Goal: Information Seeking & Learning: Find specific fact

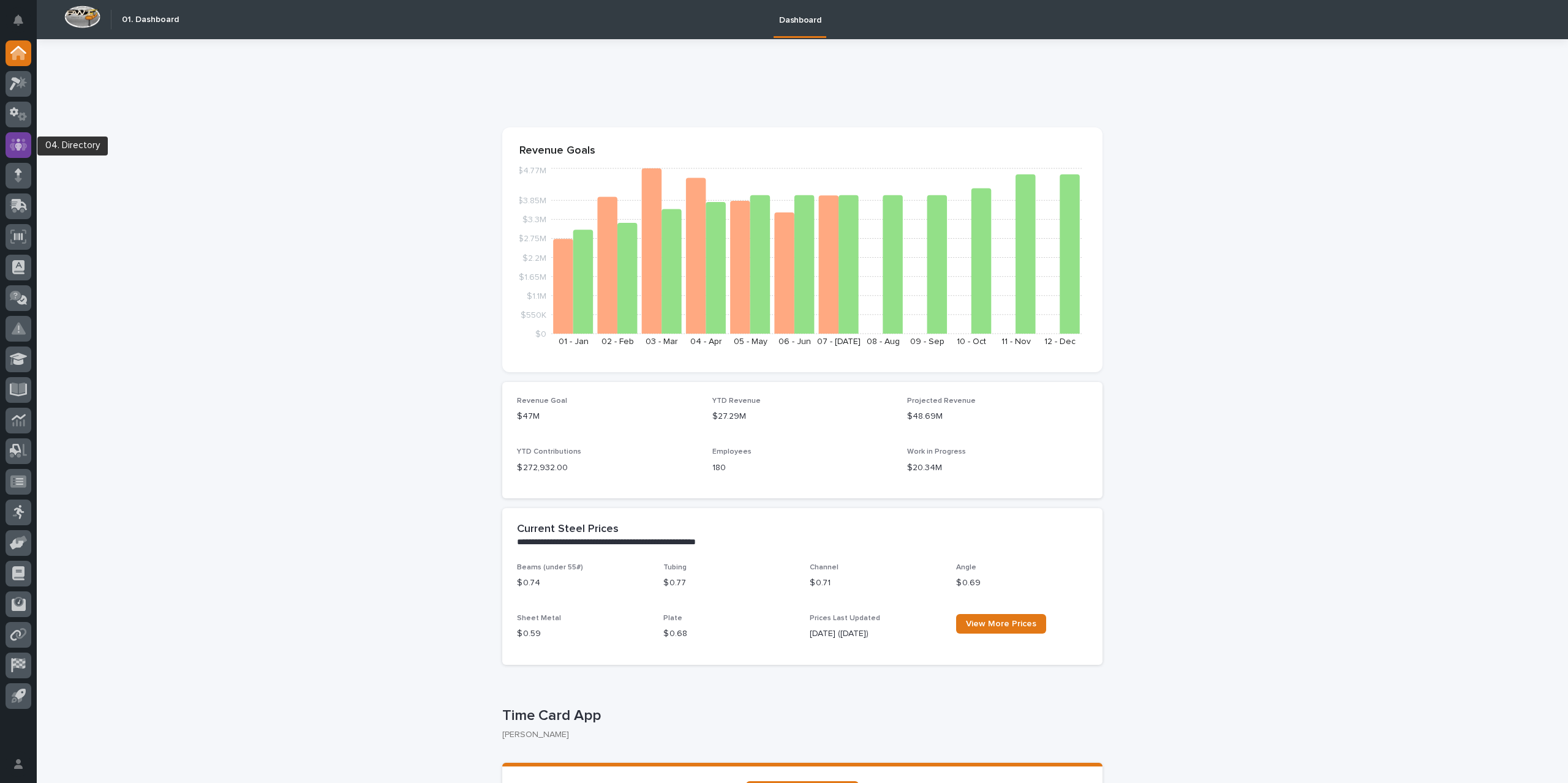
click at [18, 148] on icon at bounding box center [18, 145] width 8 height 13
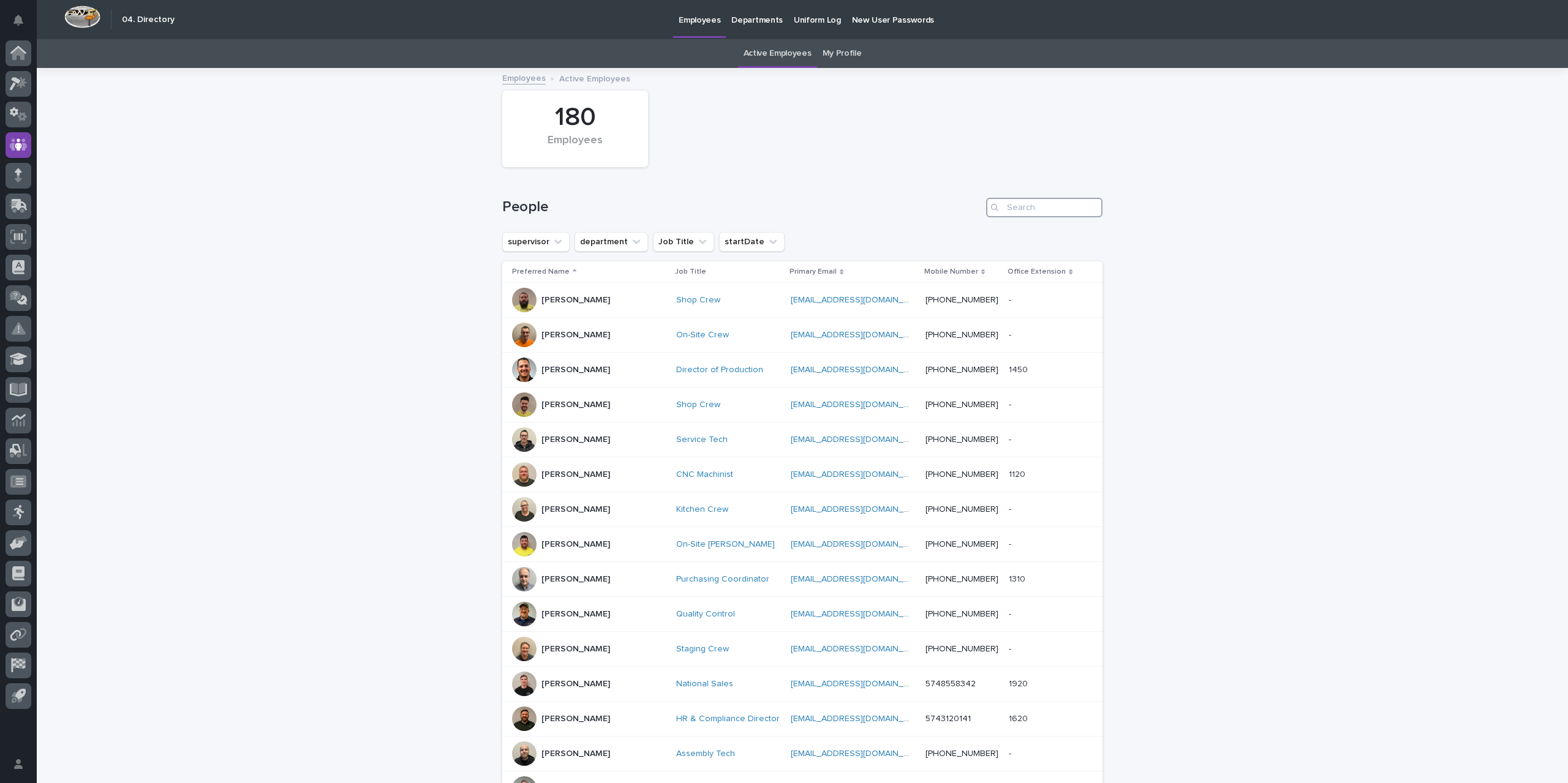
click at [1057, 208] on input "Search" at bounding box center [1044, 208] width 116 height 20
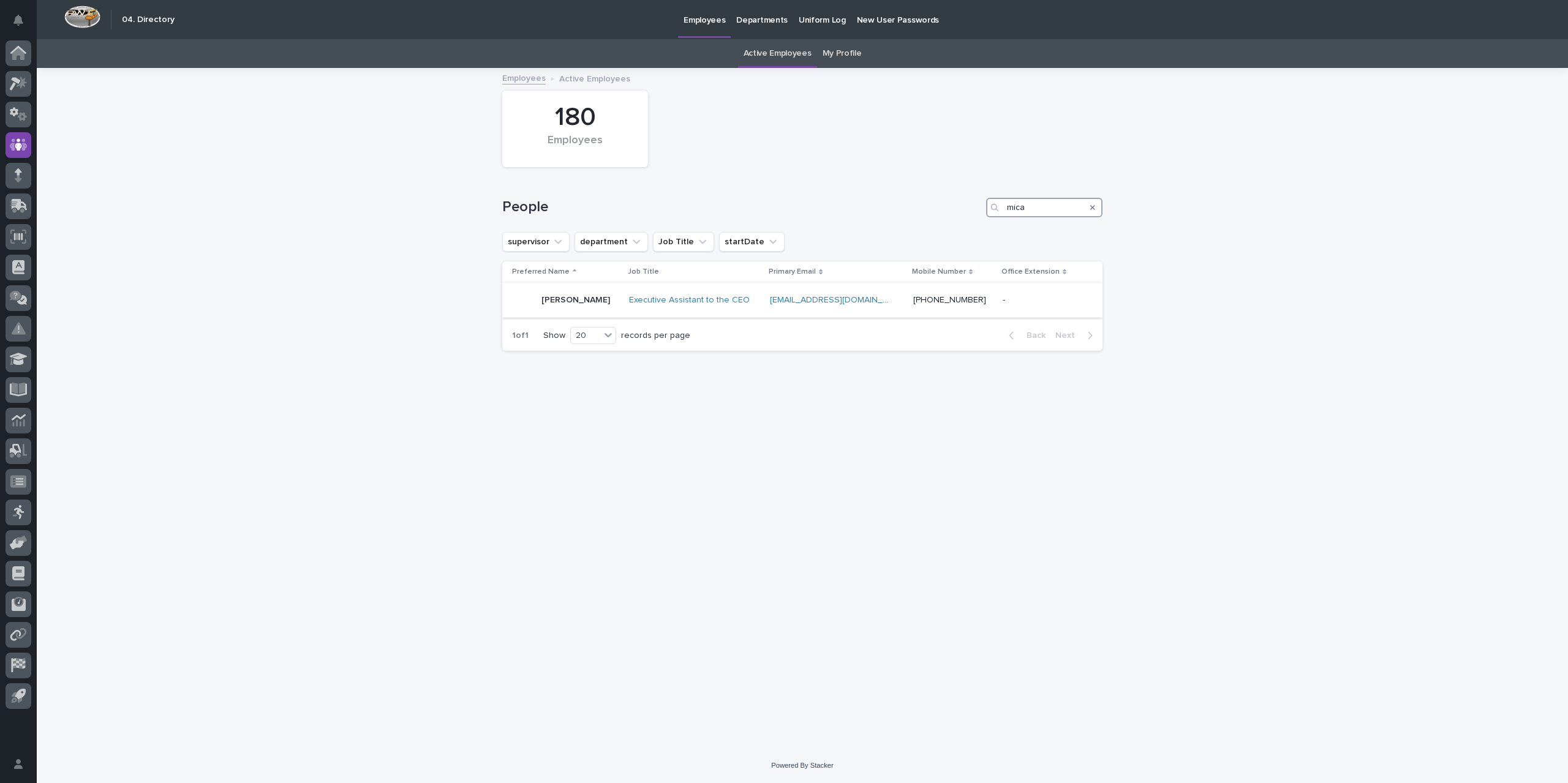
type input "mica"
click at [624, 301] on td "[PERSON_NAME]" at bounding box center [564, 300] width 122 height 35
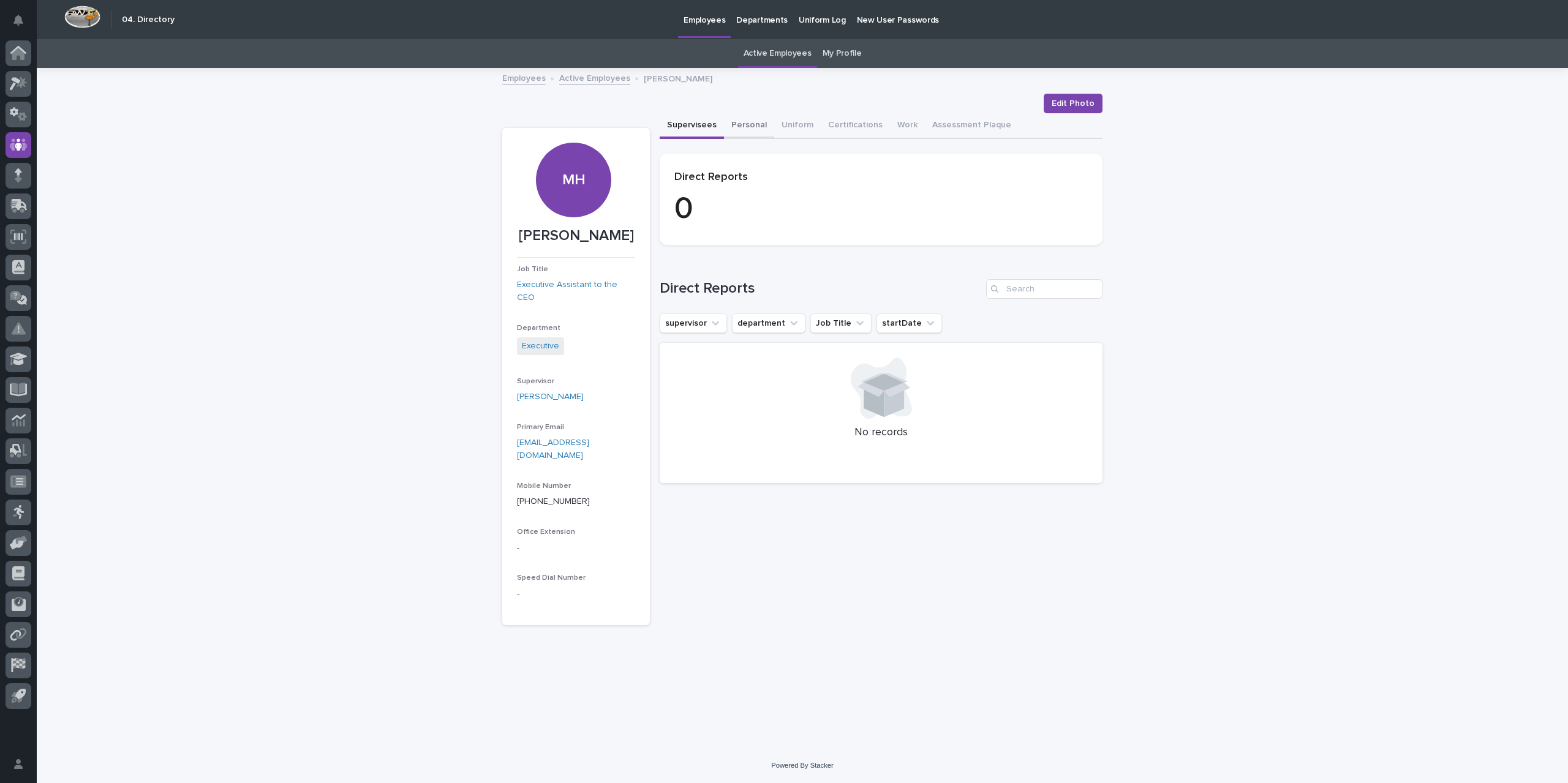
click at [745, 122] on button "Personal" at bounding box center [749, 126] width 50 height 26
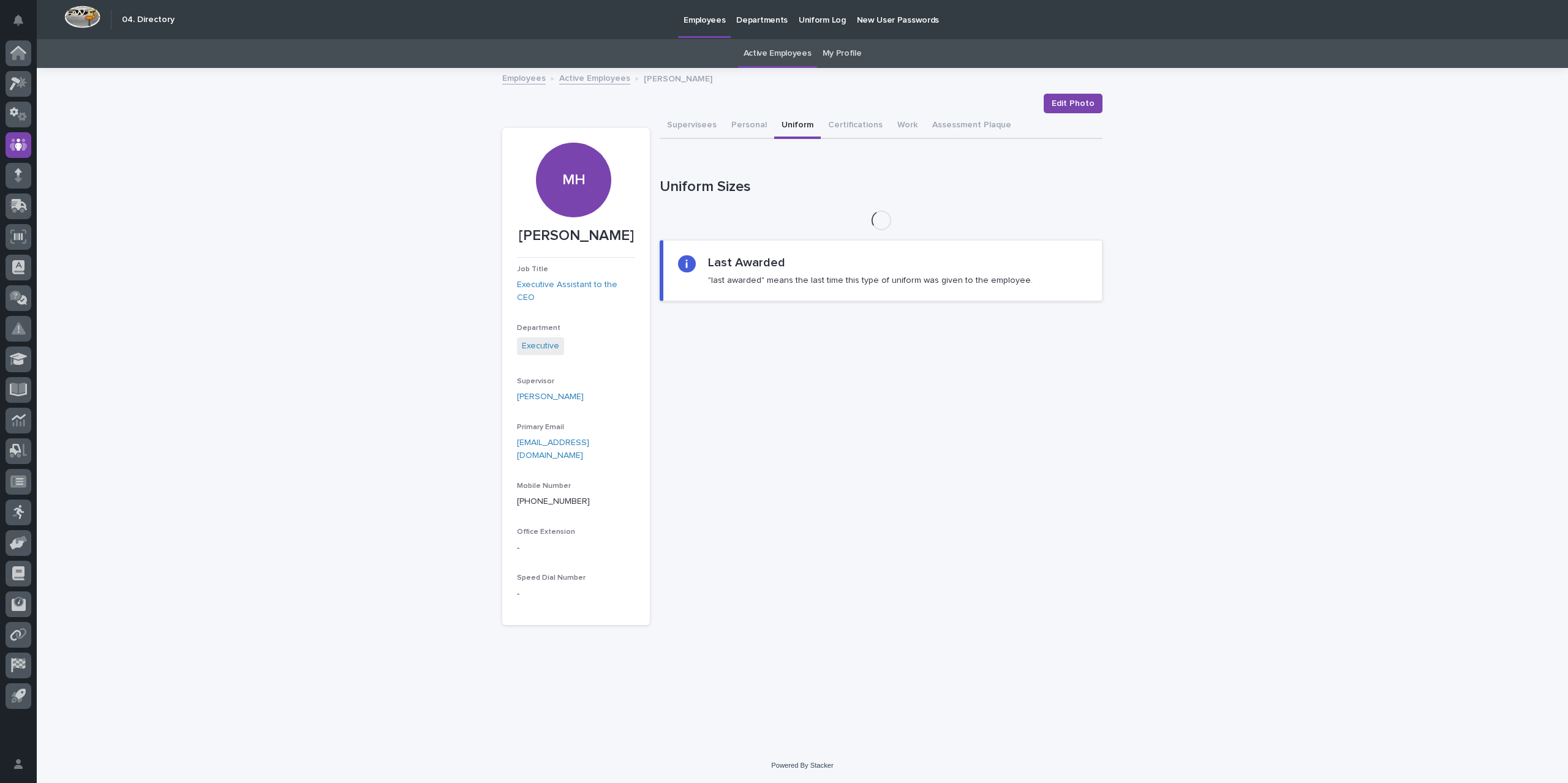
click at [792, 130] on button "Uniform" at bounding box center [797, 126] width 47 height 26
click at [843, 120] on button "Certifications" at bounding box center [855, 126] width 69 height 26
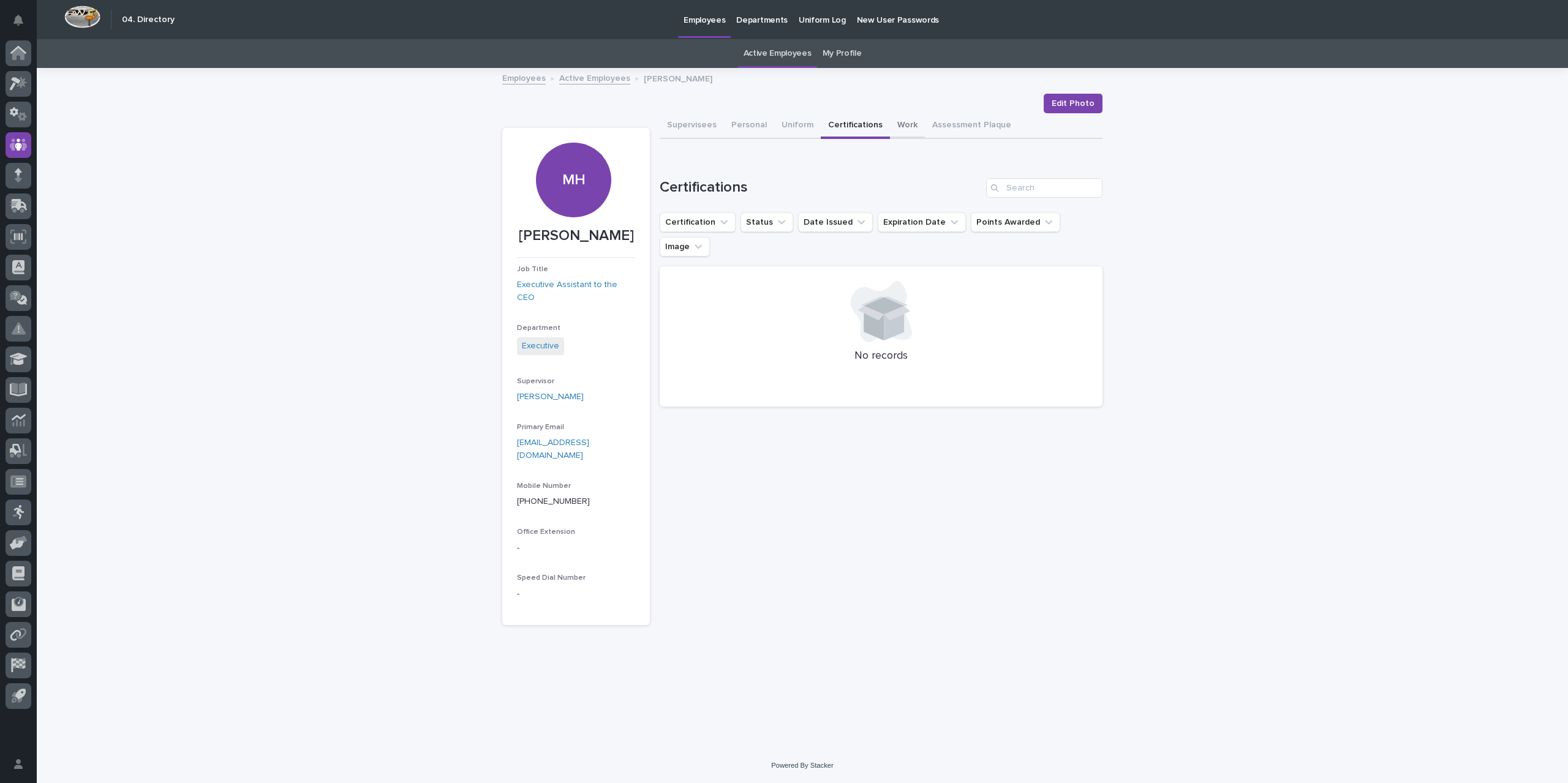
click at [907, 118] on button "Work" at bounding box center [908, 126] width 35 height 26
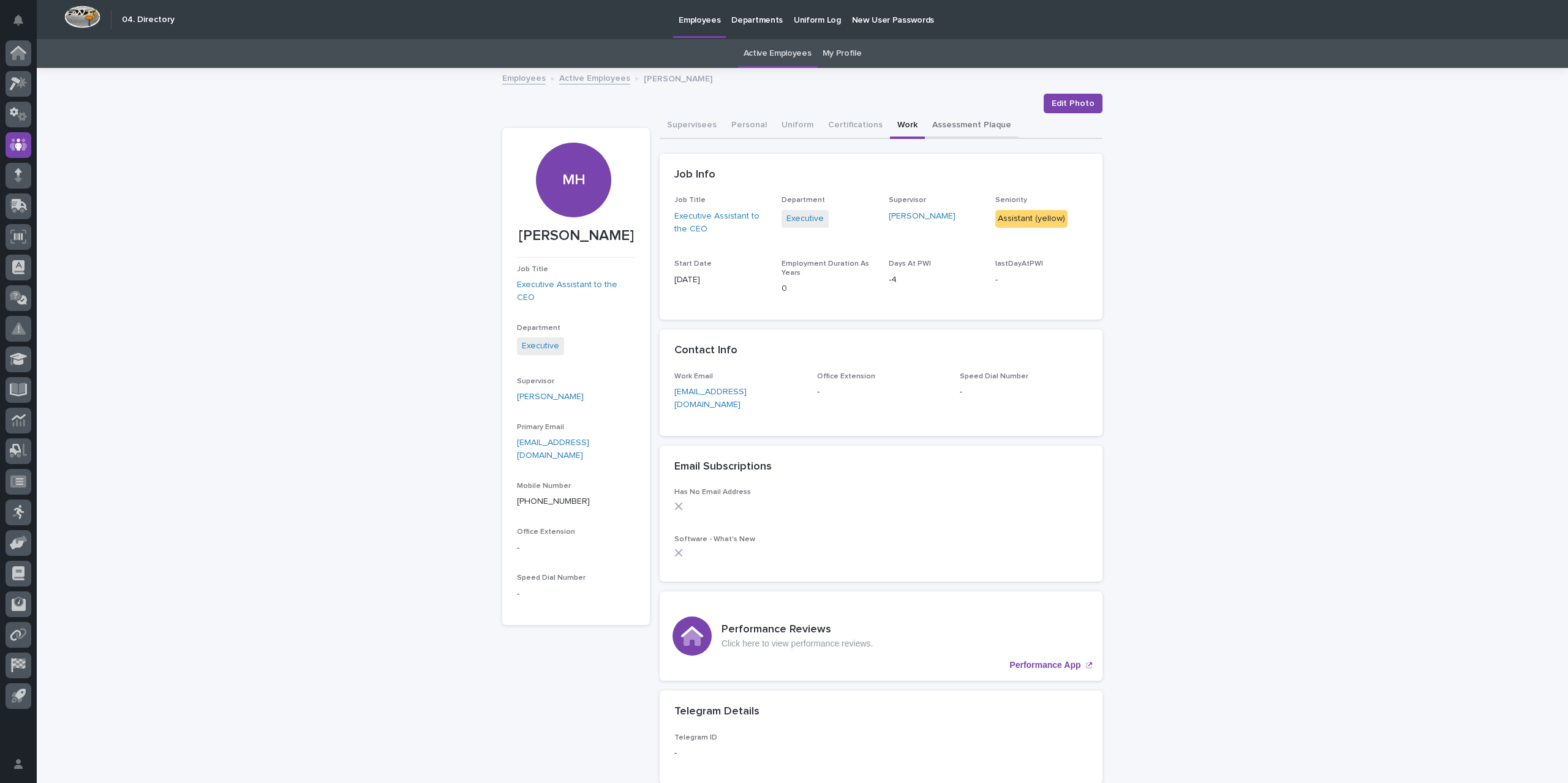
click at [949, 120] on button "Assessment Plaque" at bounding box center [972, 126] width 94 height 26
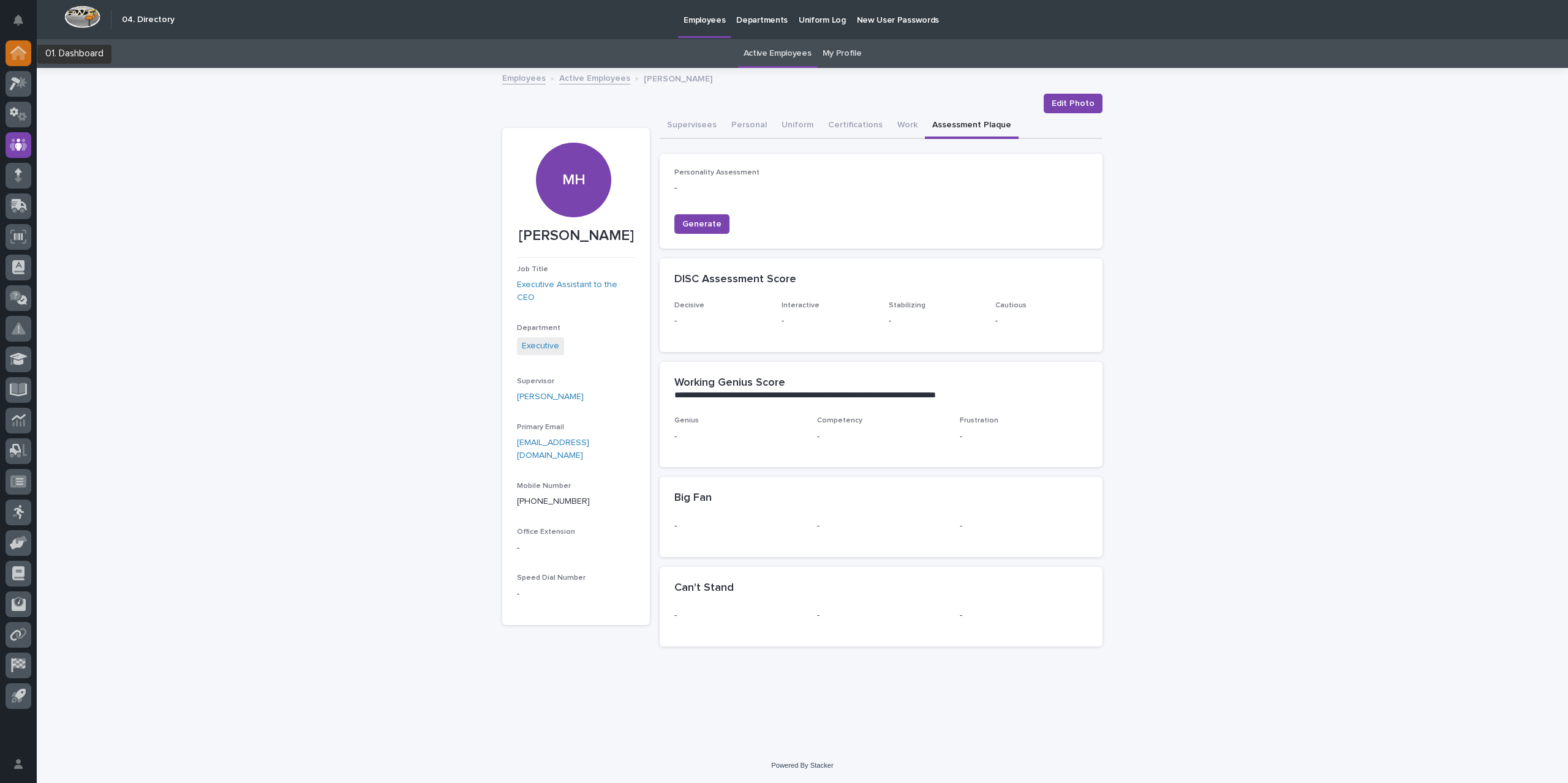
click at [16, 50] on icon at bounding box center [19, 54] width 13 height 13
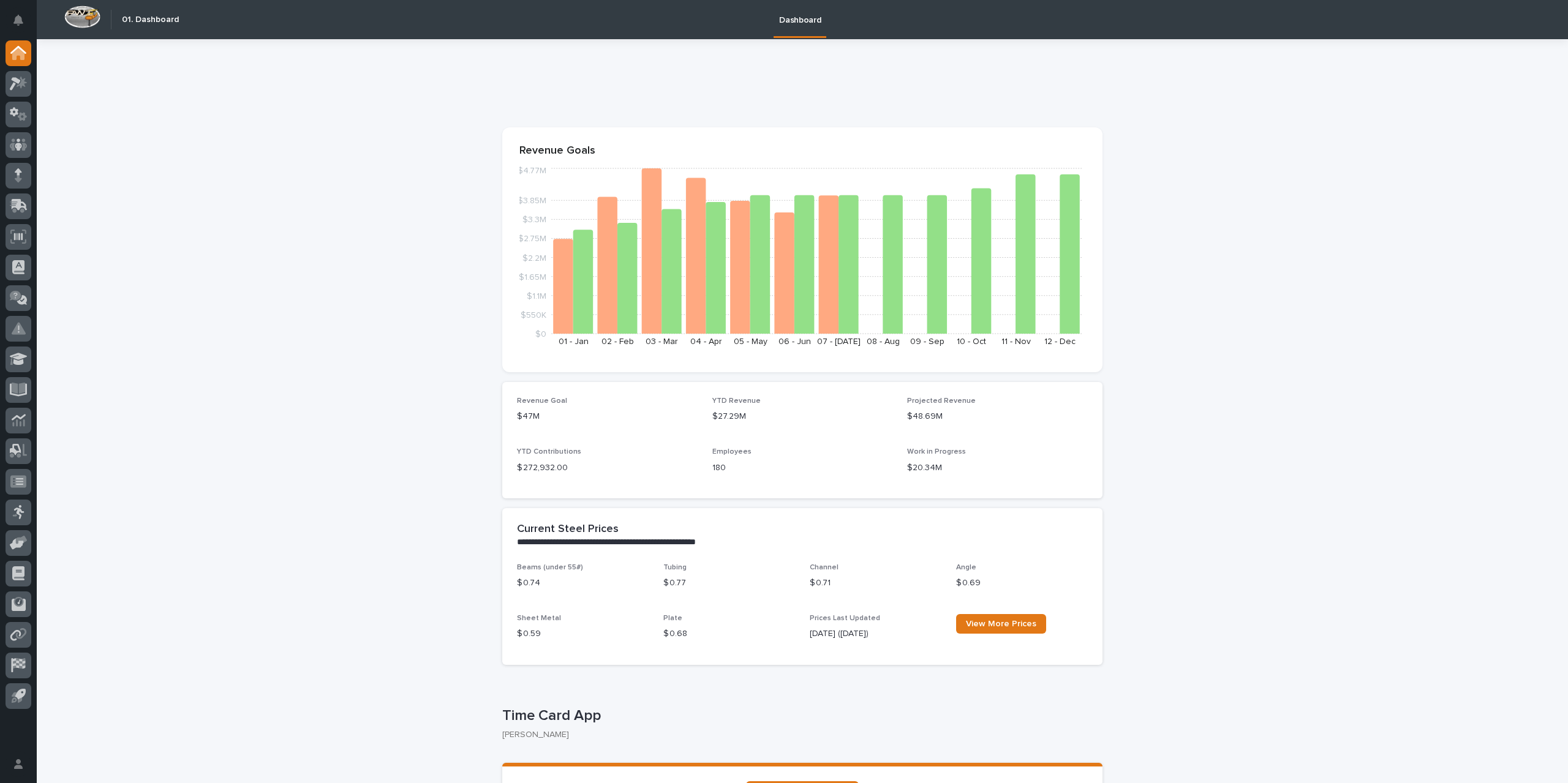
click at [18, 178] on icon at bounding box center [18, 178] width 7 height 7
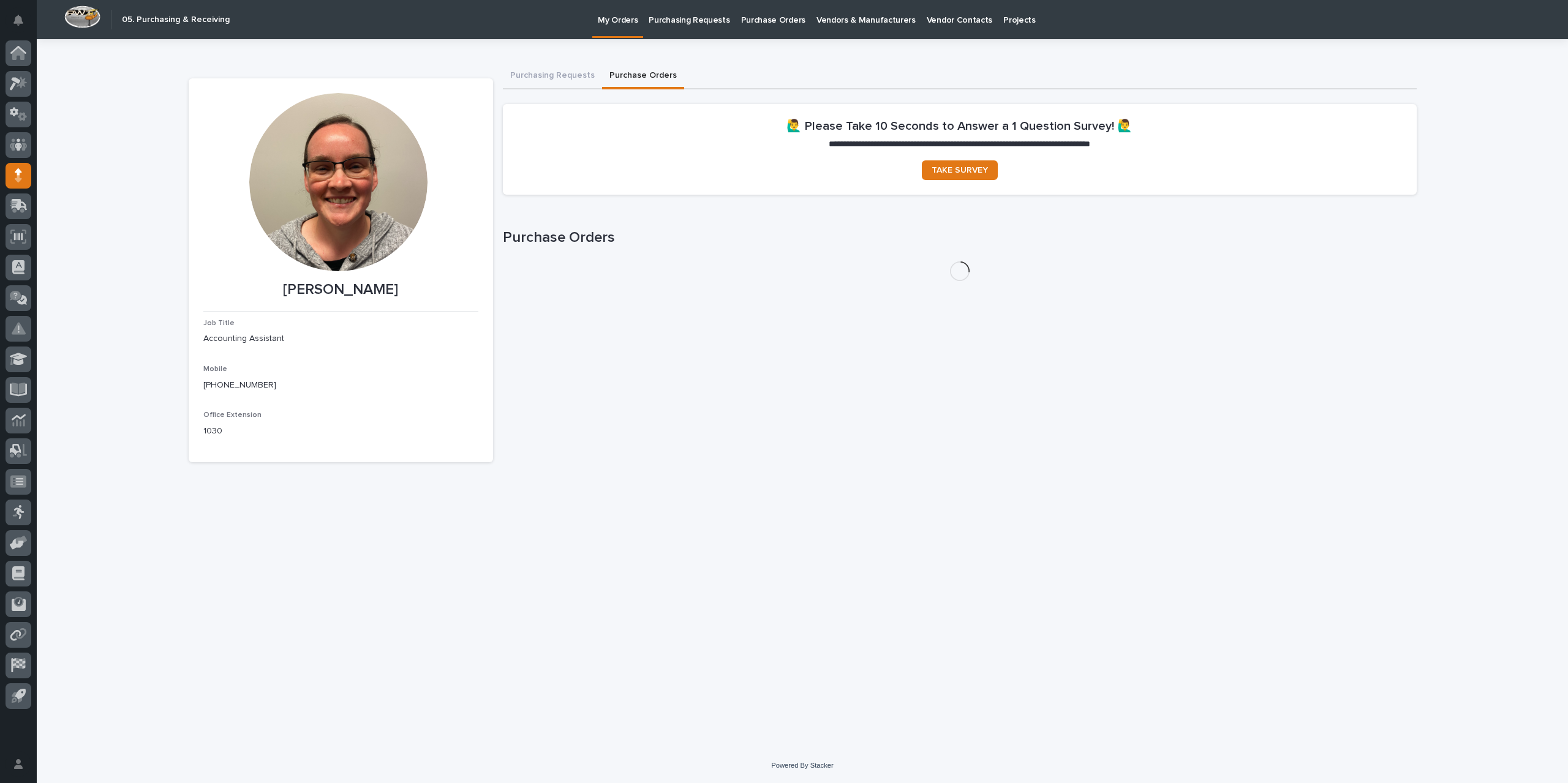
click at [640, 71] on button "Purchase Orders" at bounding box center [643, 76] width 82 height 26
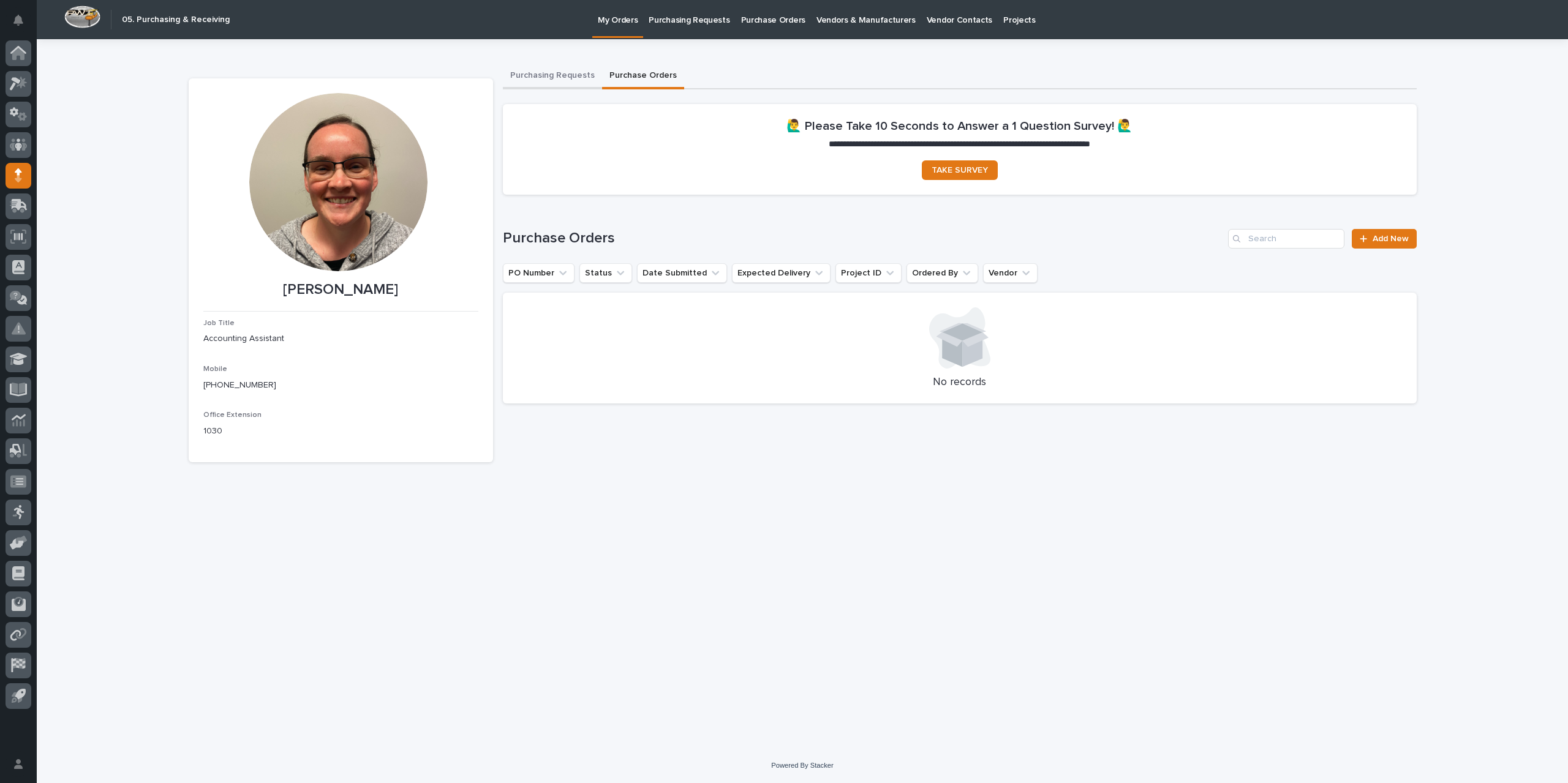
click at [512, 71] on button "Purchasing Requests" at bounding box center [552, 76] width 99 height 26
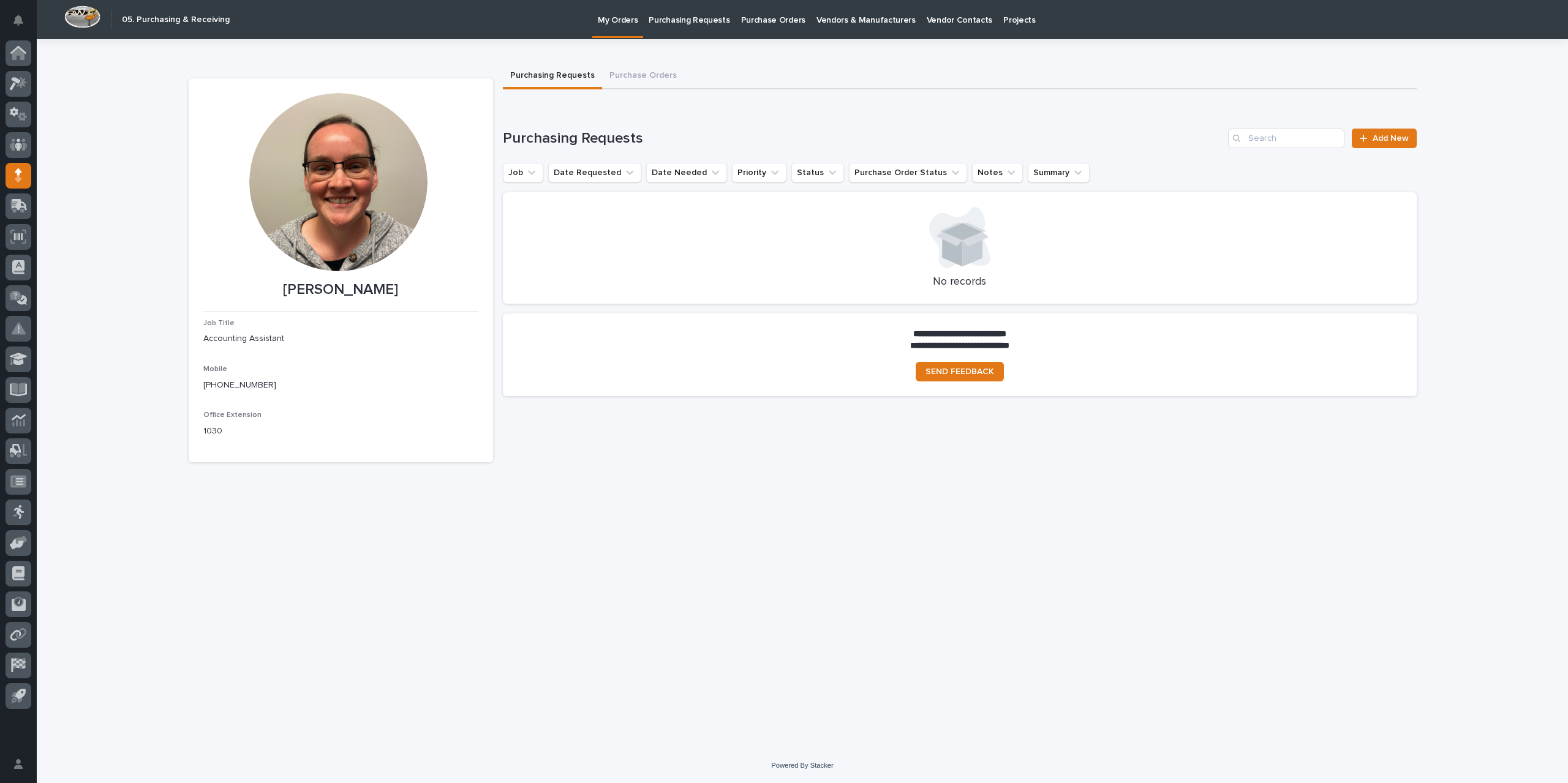
click at [757, 17] on p "Purchase Orders" at bounding box center [774, 13] width 64 height 26
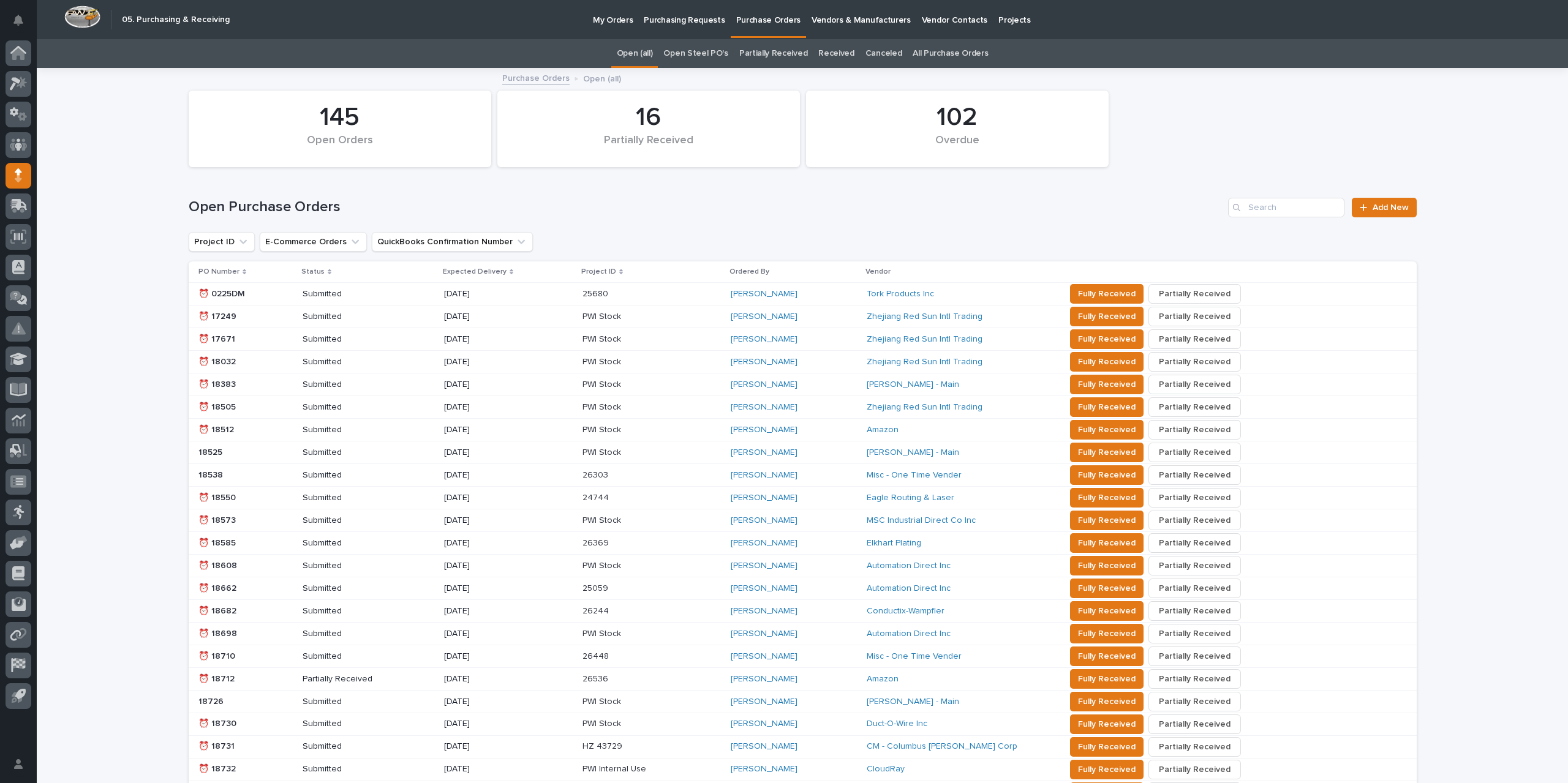
click at [928, 55] on link "All Purchase Orders" at bounding box center [951, 53] width 76 height 29
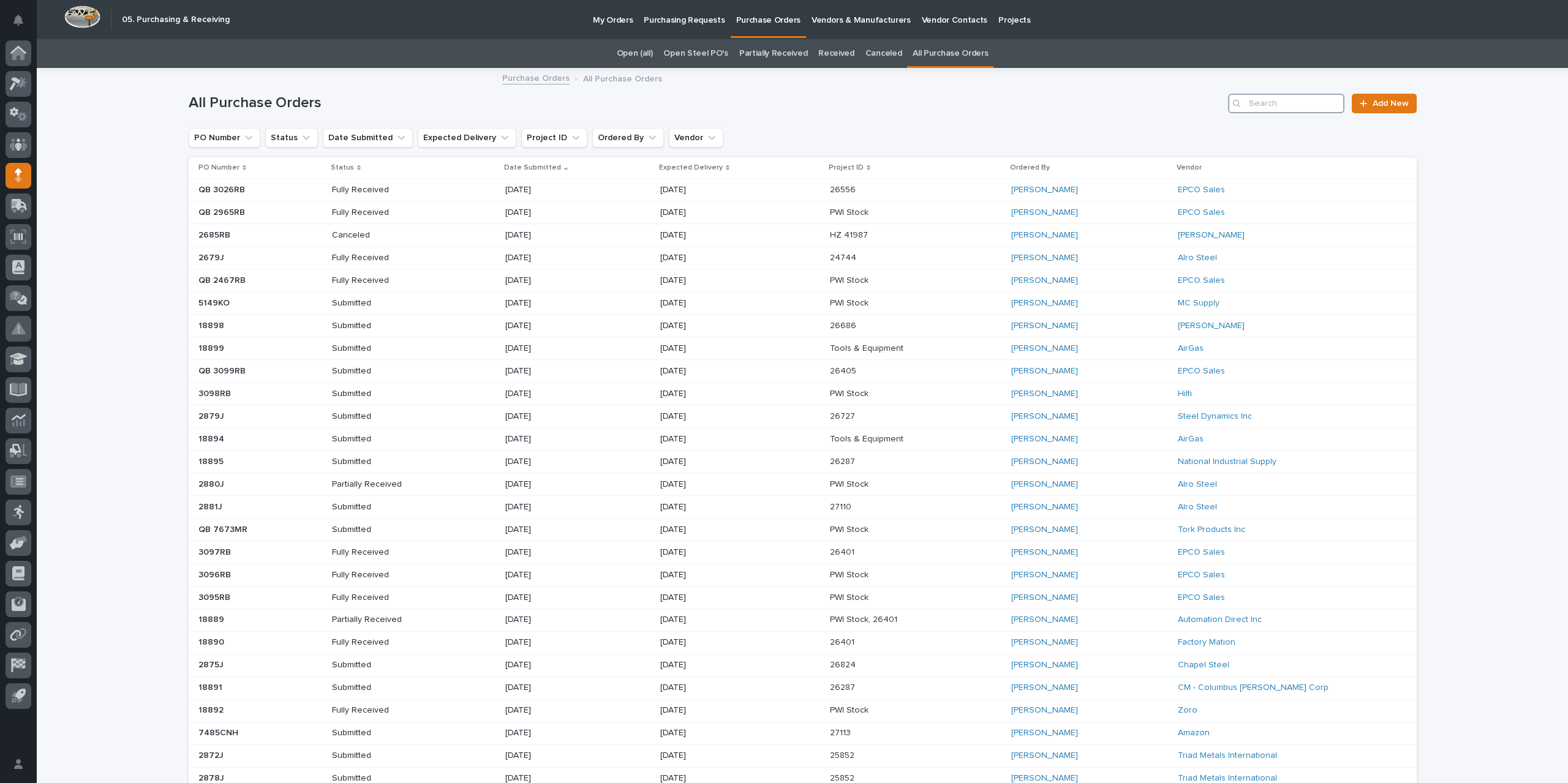
click at [1251, 108] on input "Search" at bounding box center [1287, 104] width 116 height 20
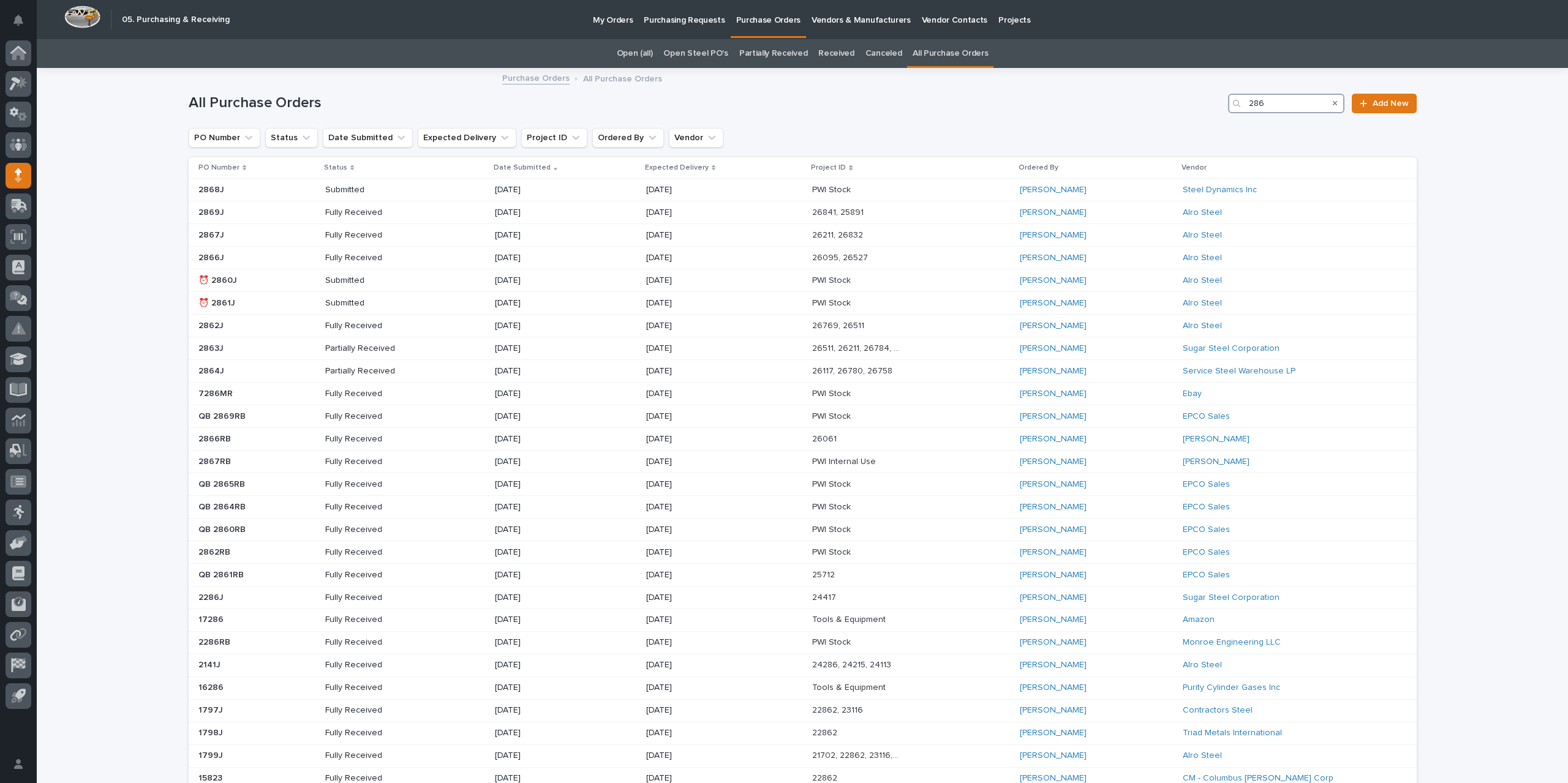
type input "286"
click at [841, 22] on p "Vendors & Manufacturers" at bounding box center [862, 13] width 99 height 26
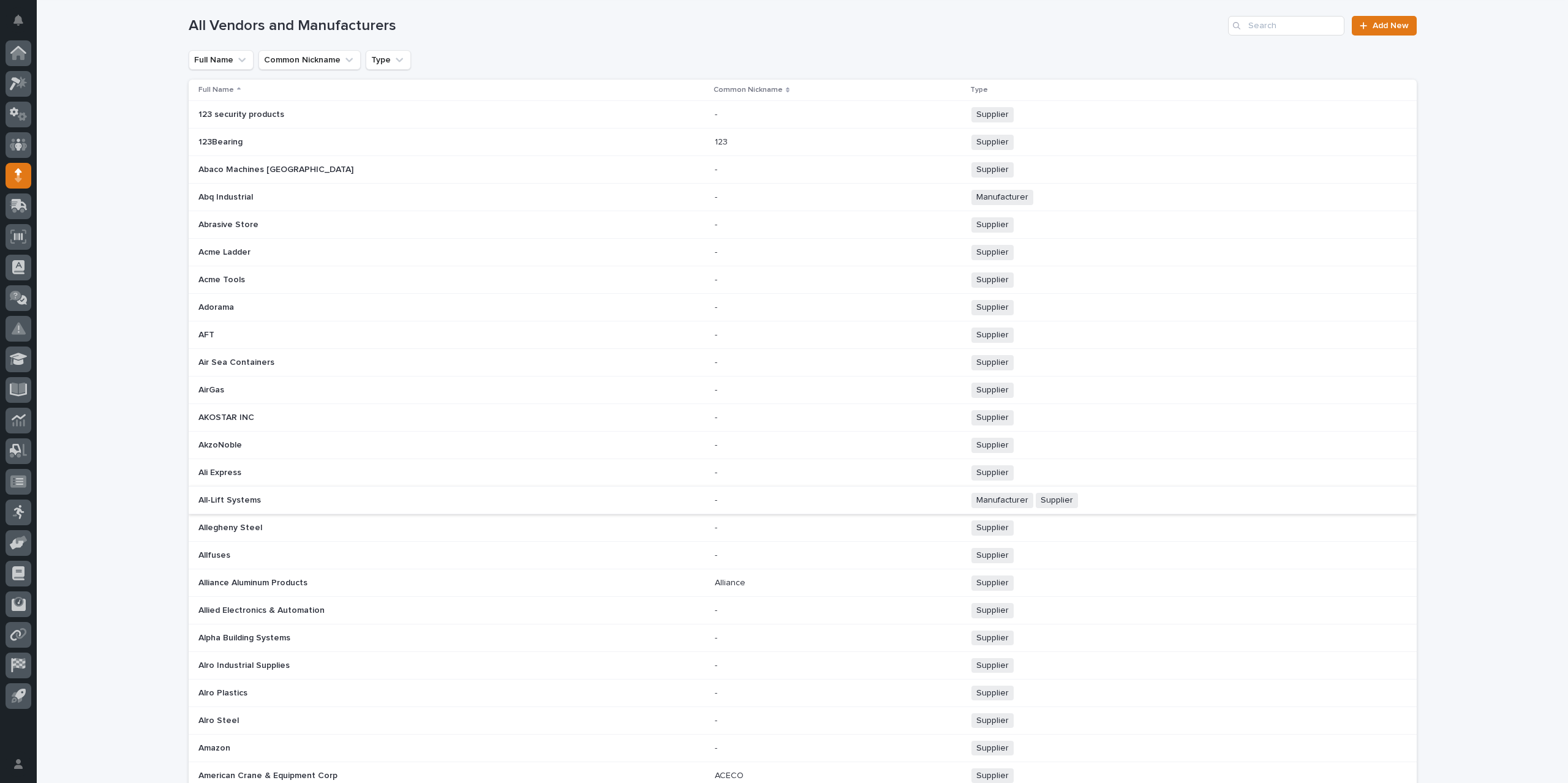
scroll to position [184, 0]
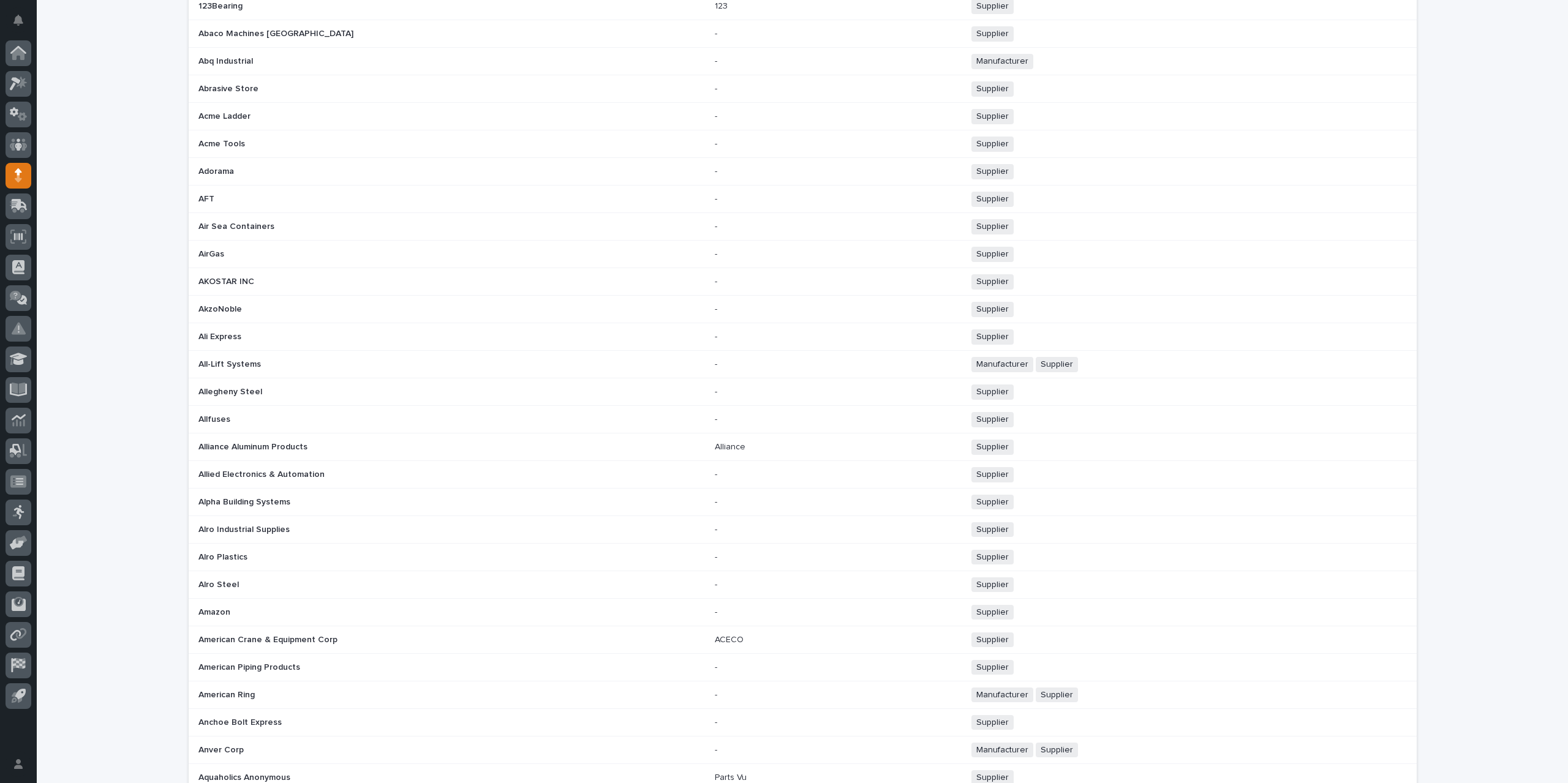
click at [250, 388] on p "Allegheny Steel" at bounding box center [232, 391] width 66 height 13
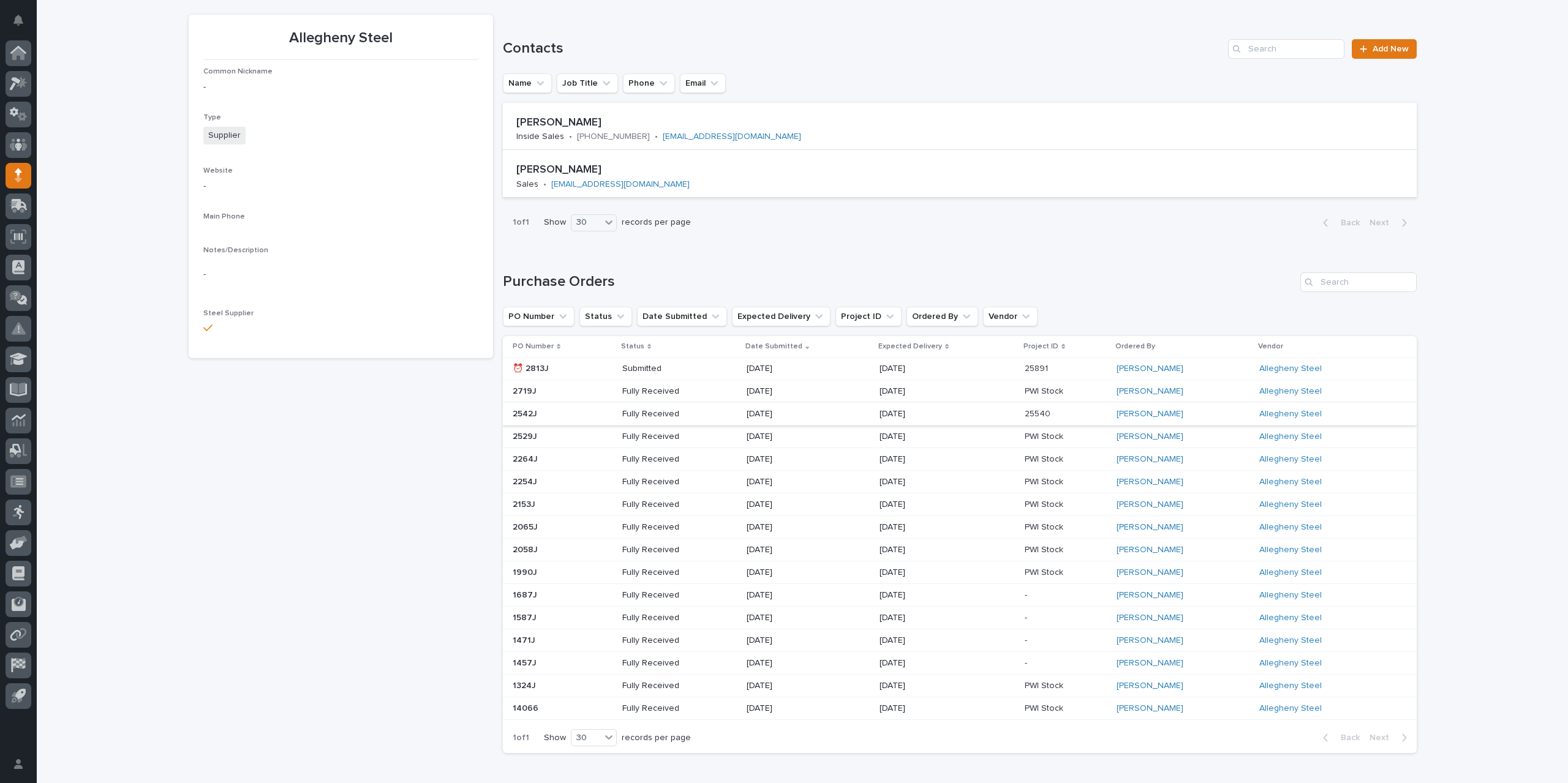
scroll to position [157, 0]
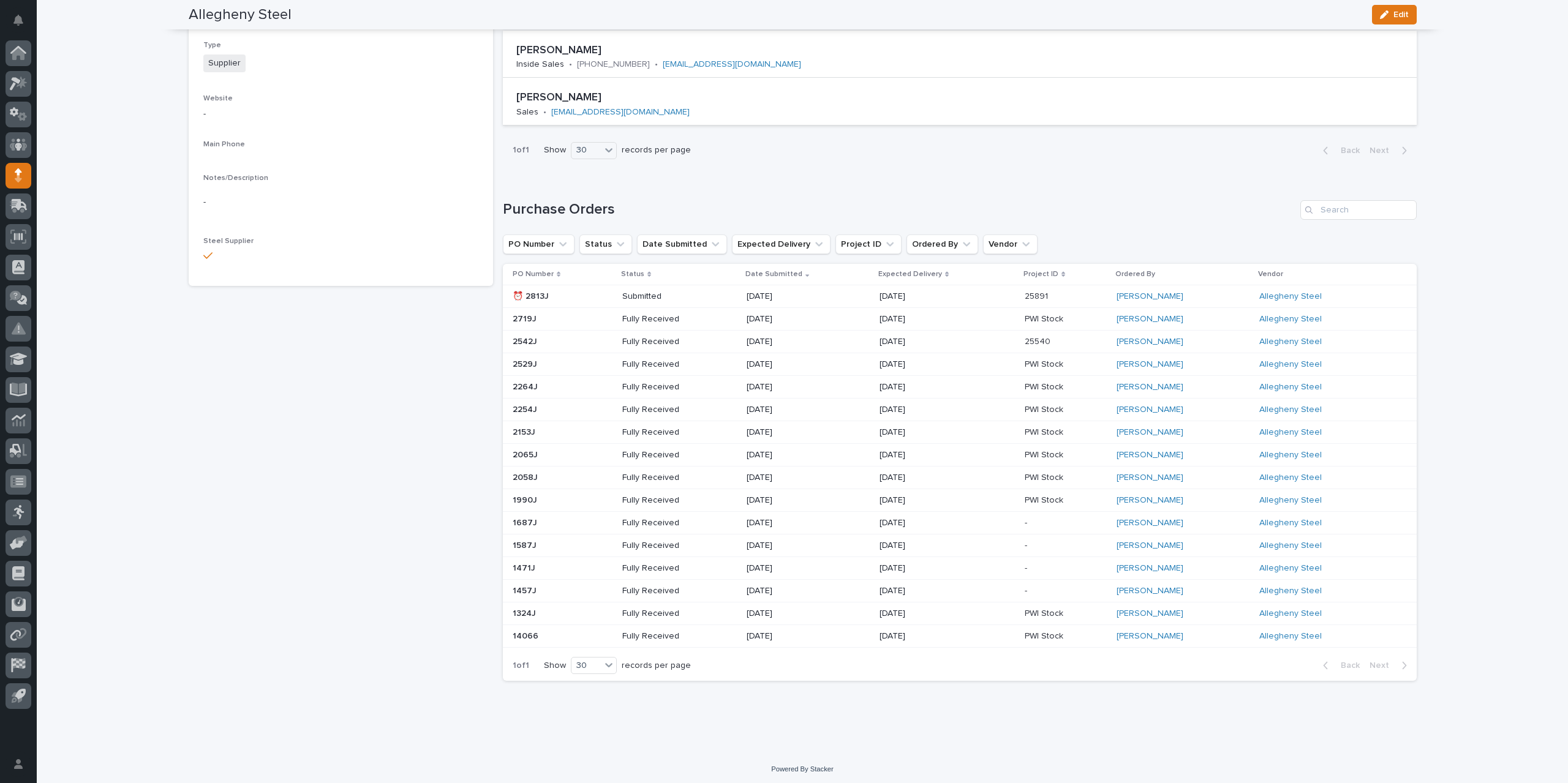
click at [804, 301] on p "[DATE]" at bounding box center [790, 297] width 88 height 10
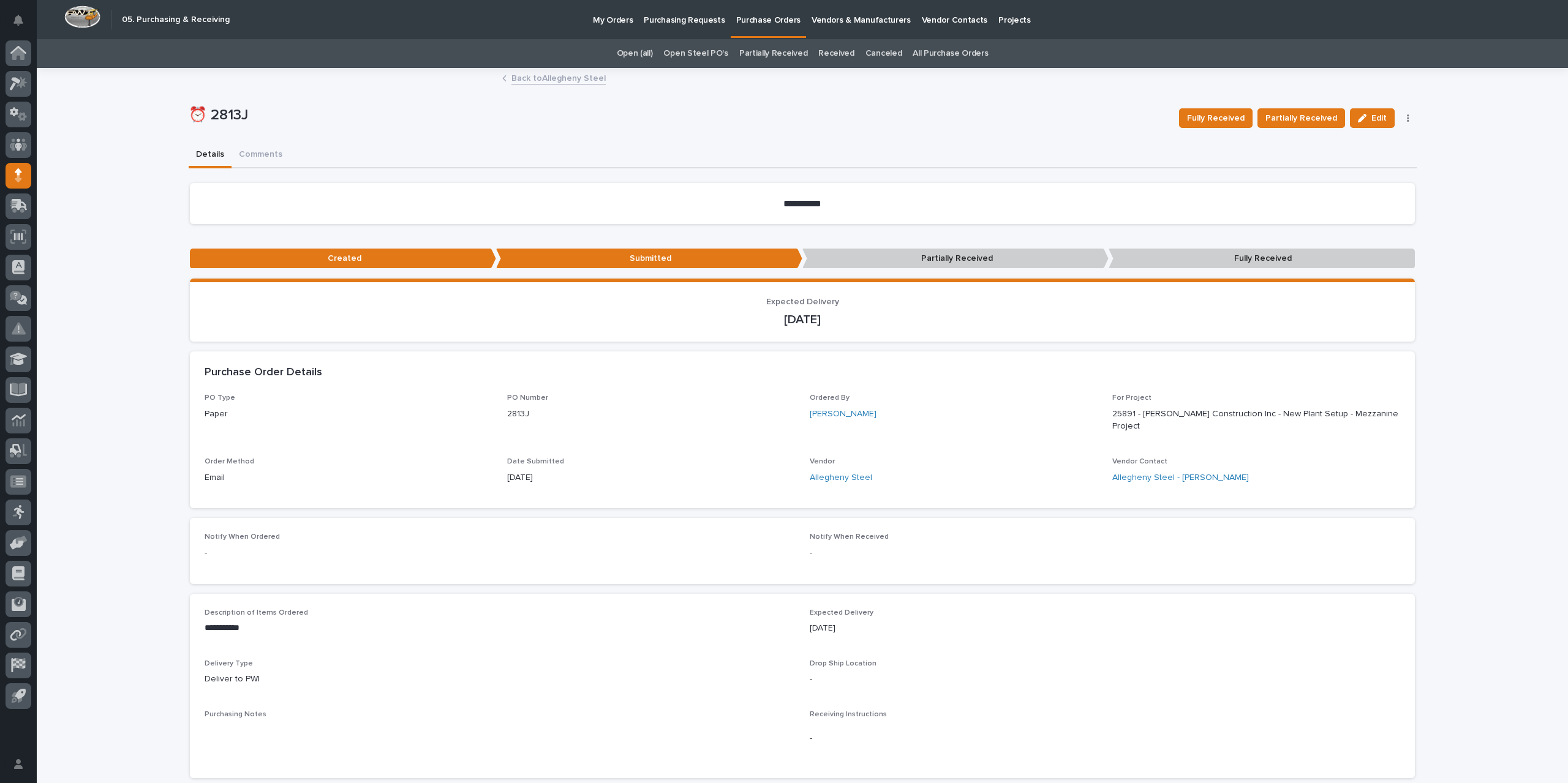
click at [560, 77] on link "Back to Allegheny Steel" at bounding box center [559, 78] width 94 height 14
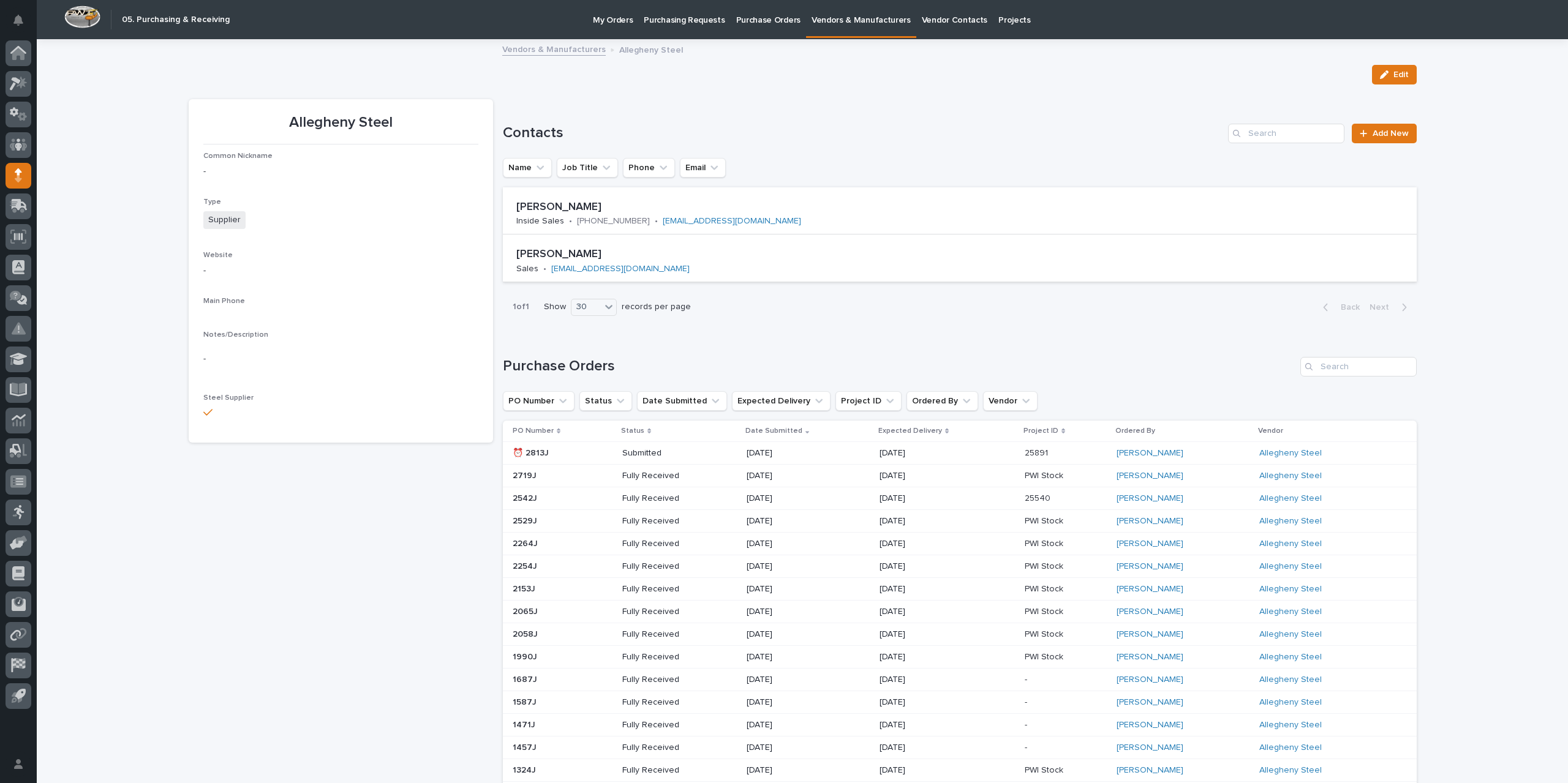
click at [747, 478] on p "[DATE]" at bounding box center [790, 476] width 88 height 10
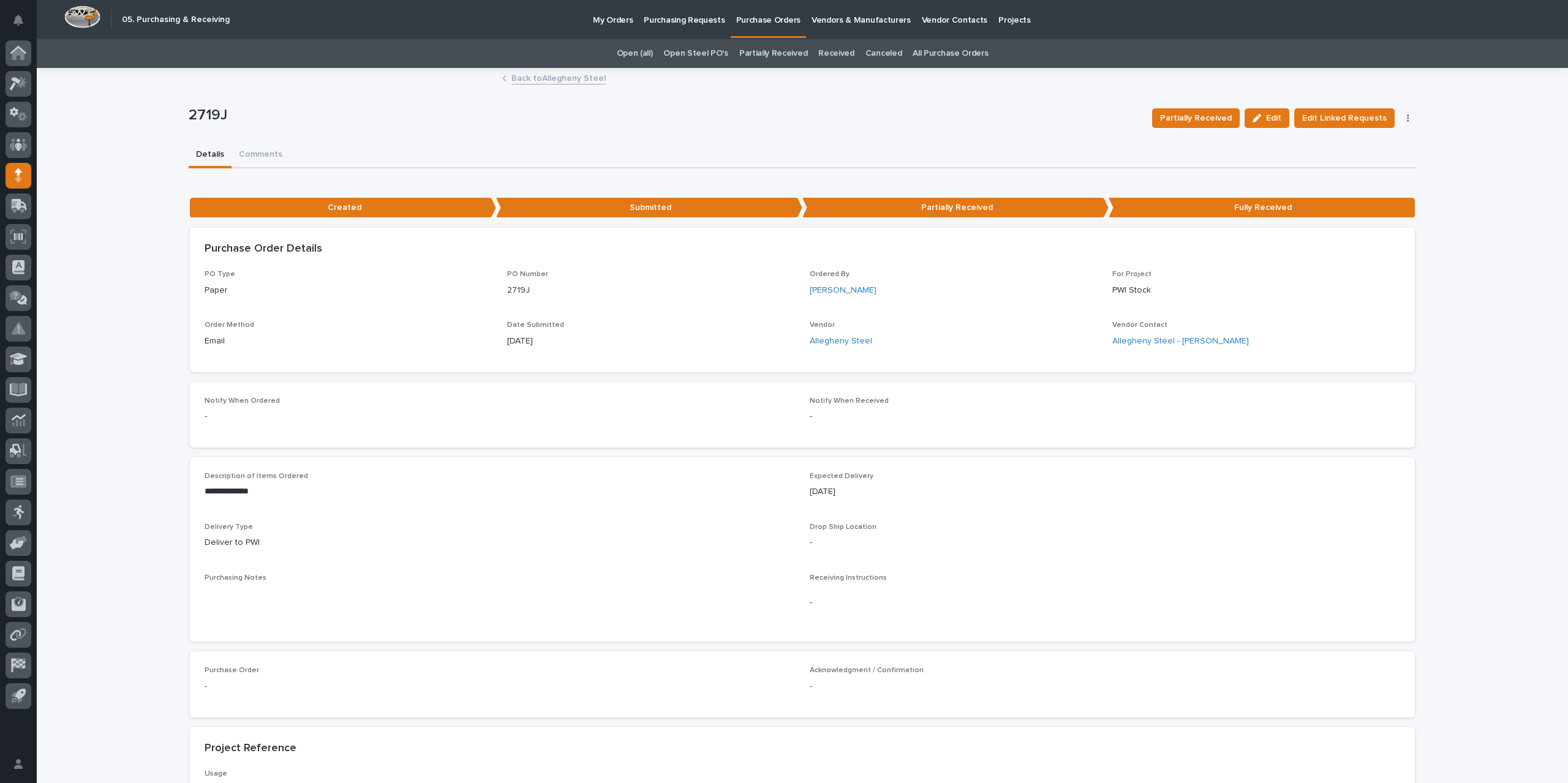
click at [548, 81] on link "Back to Allegheny Steel" at bounding box center [559, 78] width 94 height 14
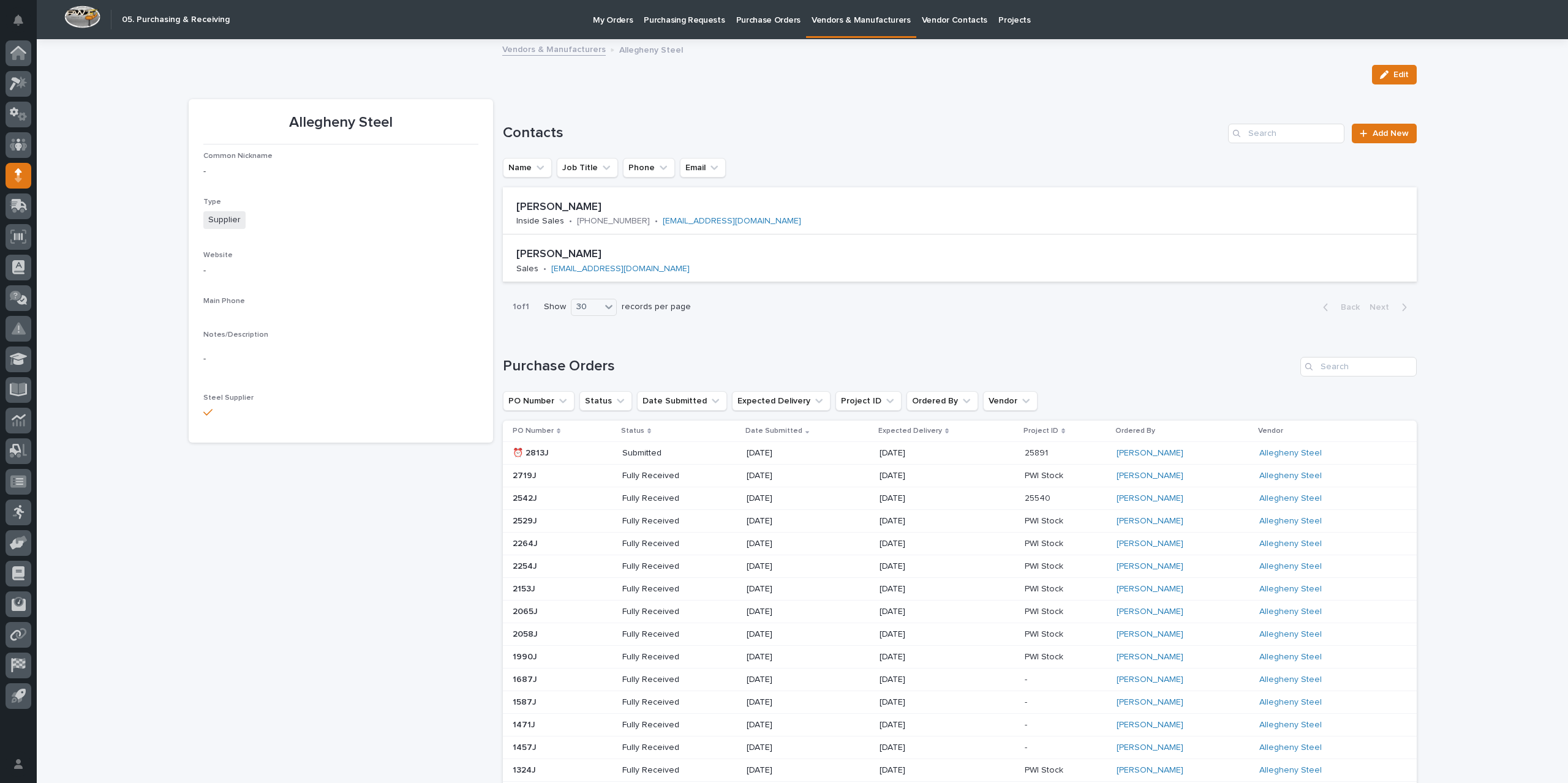
click at [886, 458] on div "[DATE]" at bounding box center [947, 453] width 135 height 20
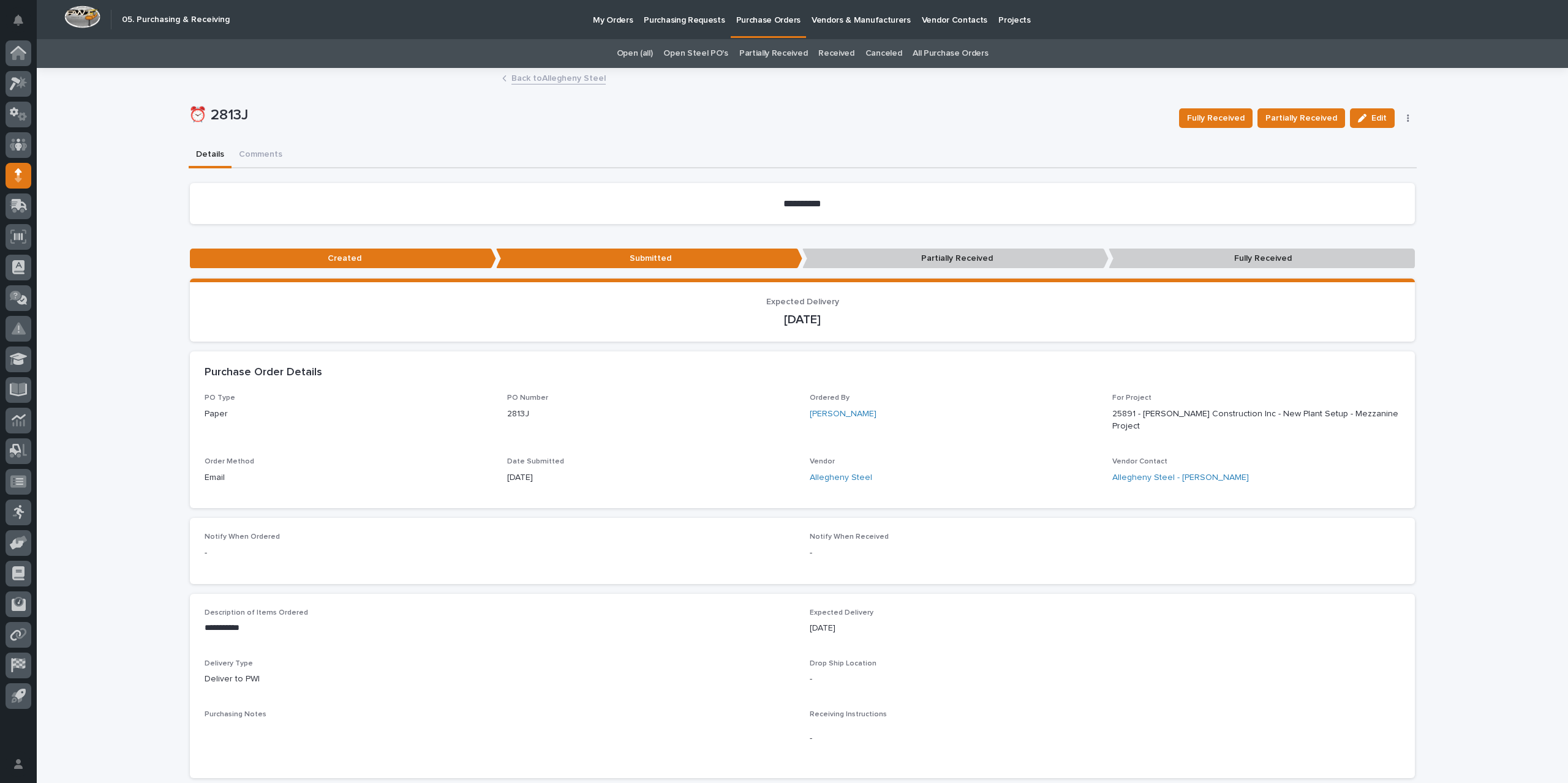
click at [556, 79] on link "Back to Allegheny Steel" at bounding box center [559, 78] width 94 height 14
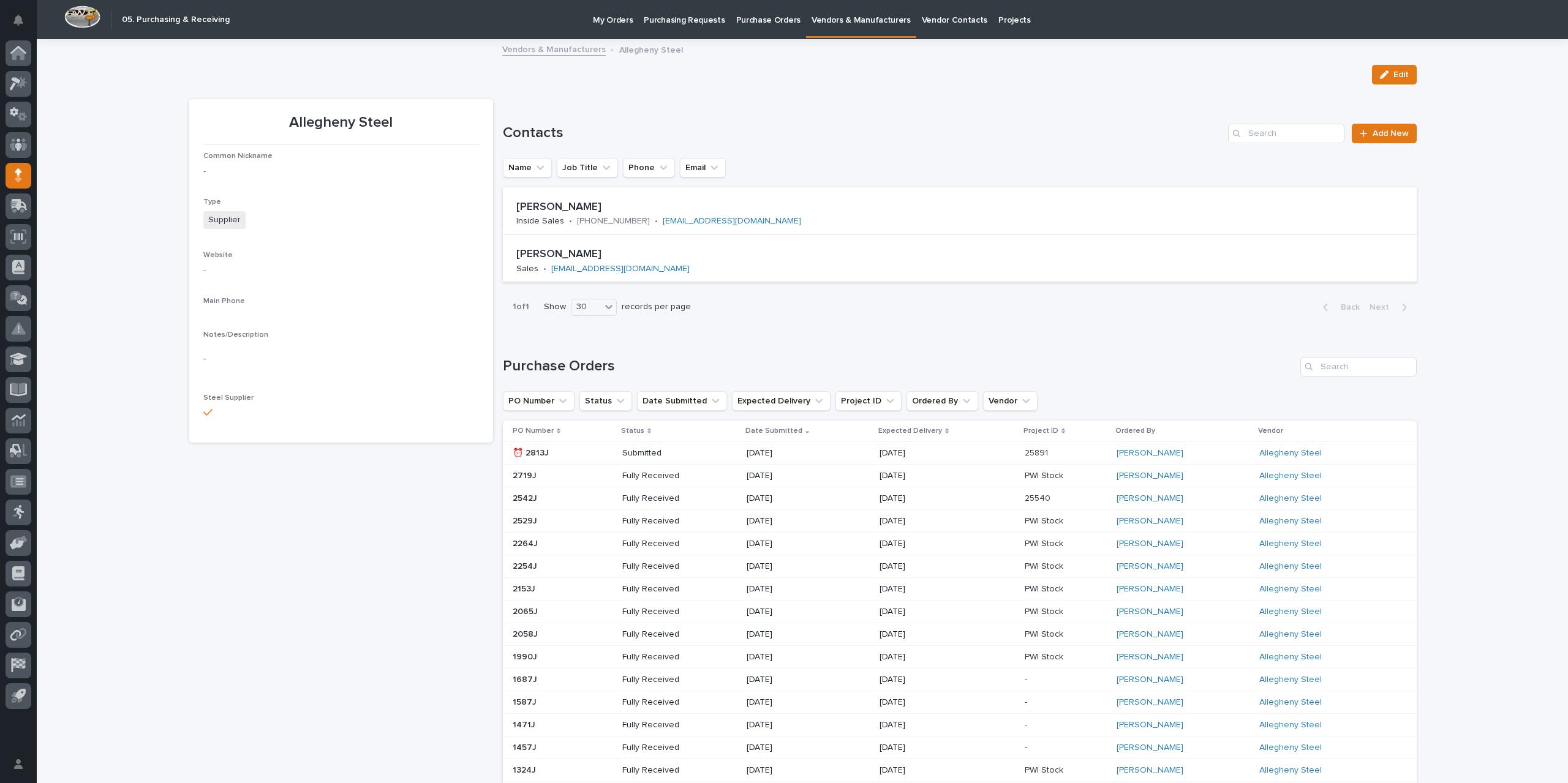
click at [766, 20] on p "Purchase Orders" at bounding box center [769, 13] width 64 height 26
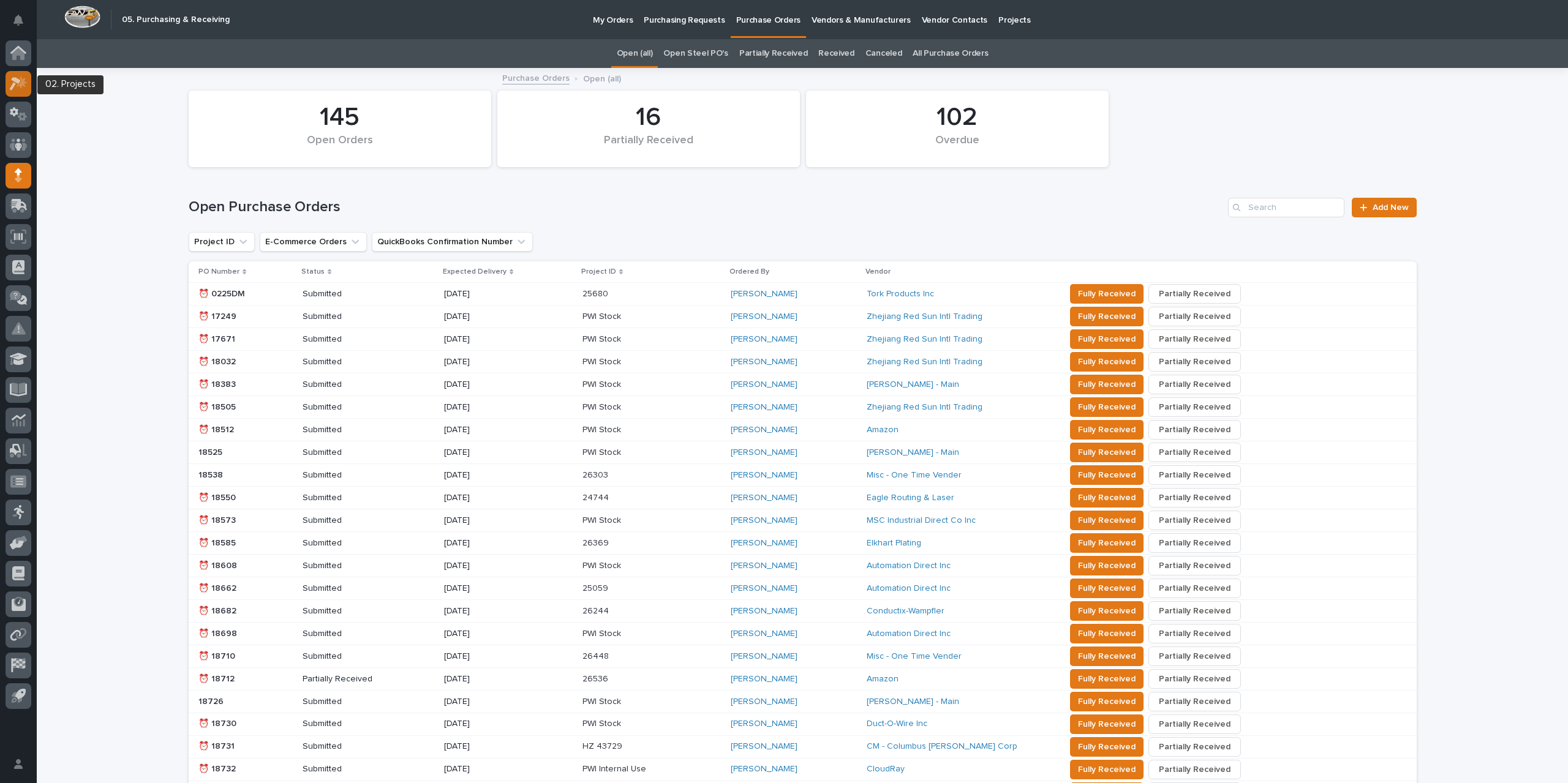
click at [15, 80] on icon at bounding box center [15, 83] width 11 height 13
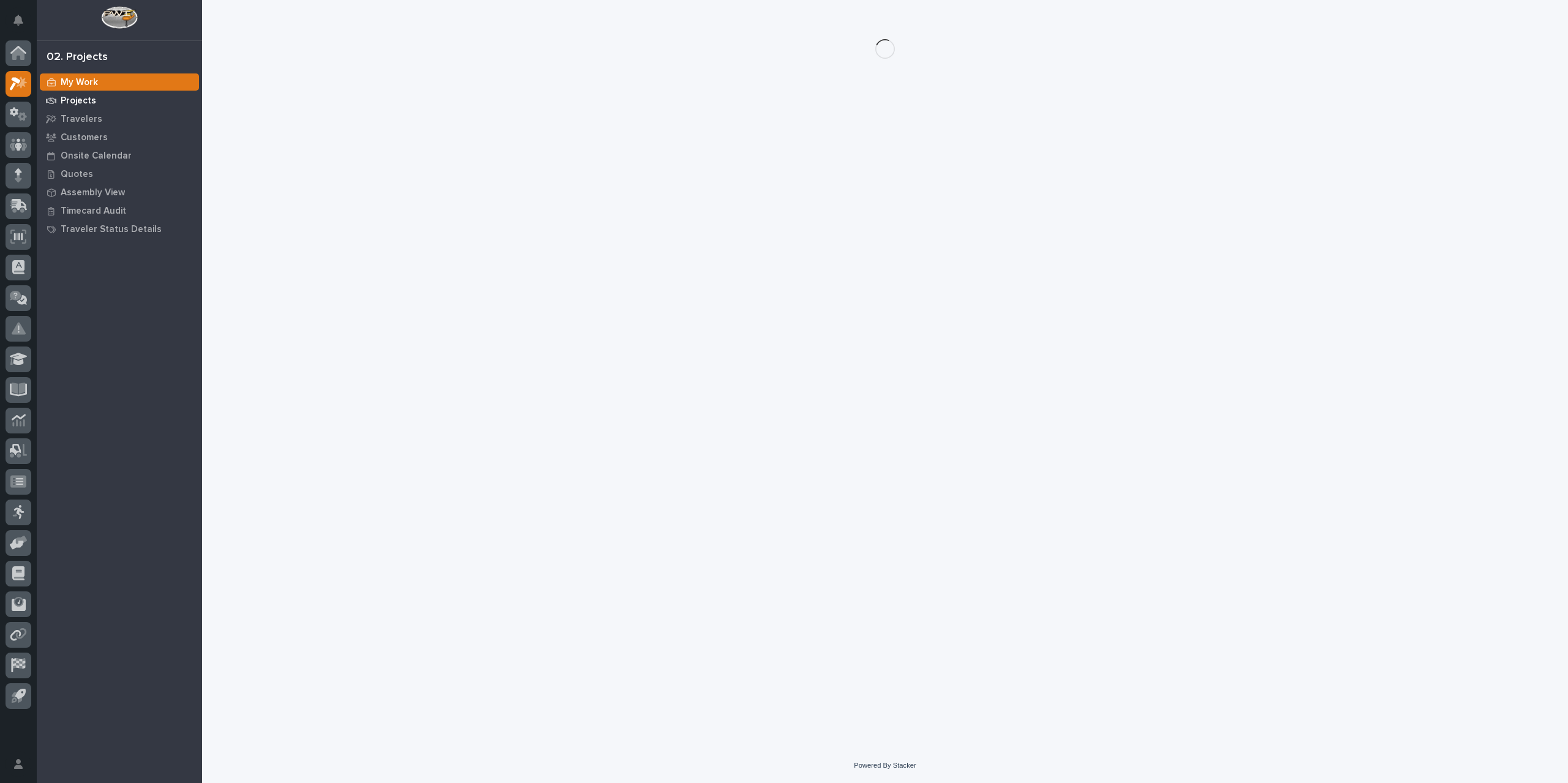
click at [99, 106] on div "Projects" at bounding box center [120, 100] width 160 height 17
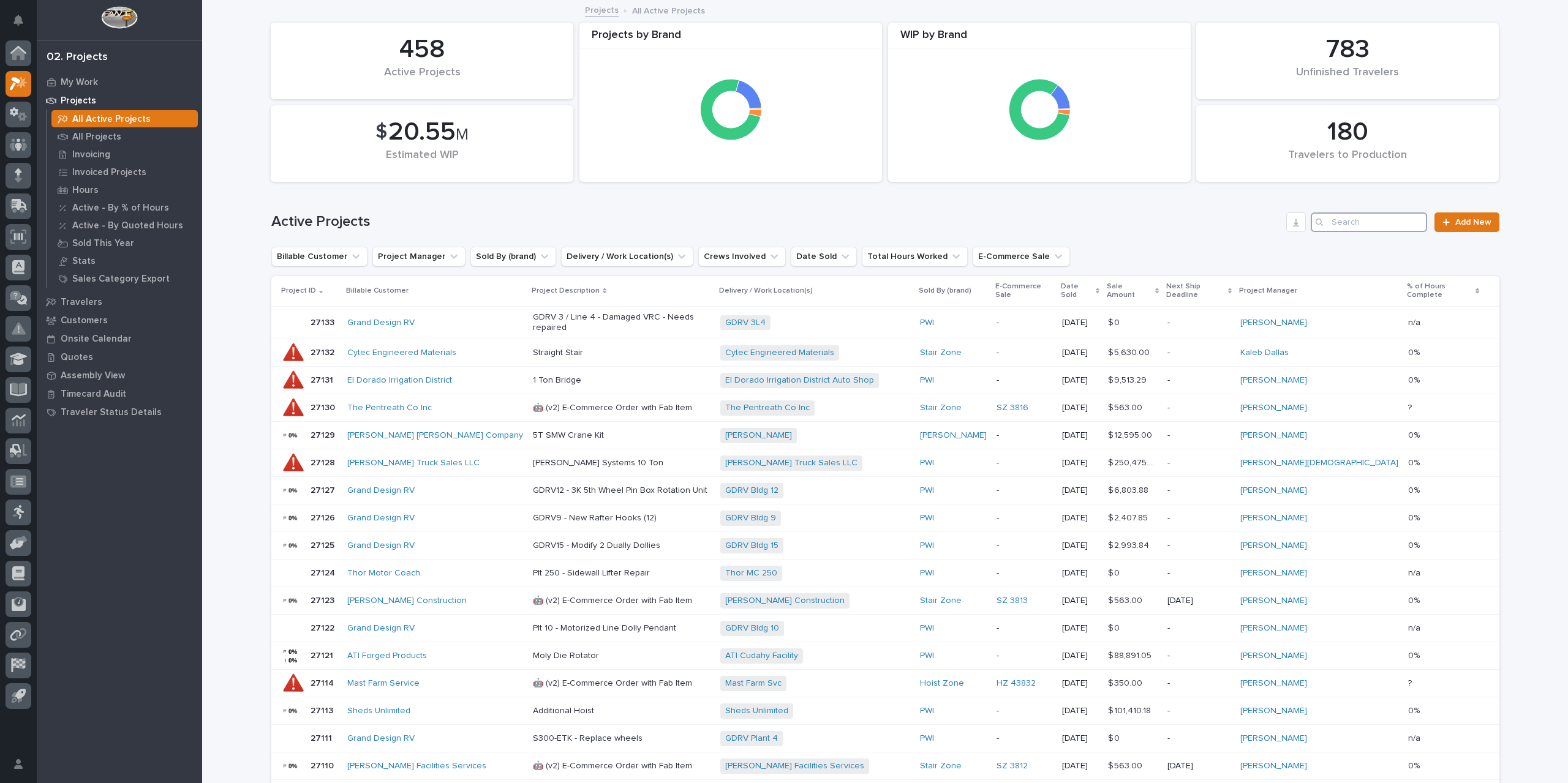
click at [1392, 217] on input "Search" at bounding box center [1369, 223] width 116 height 20
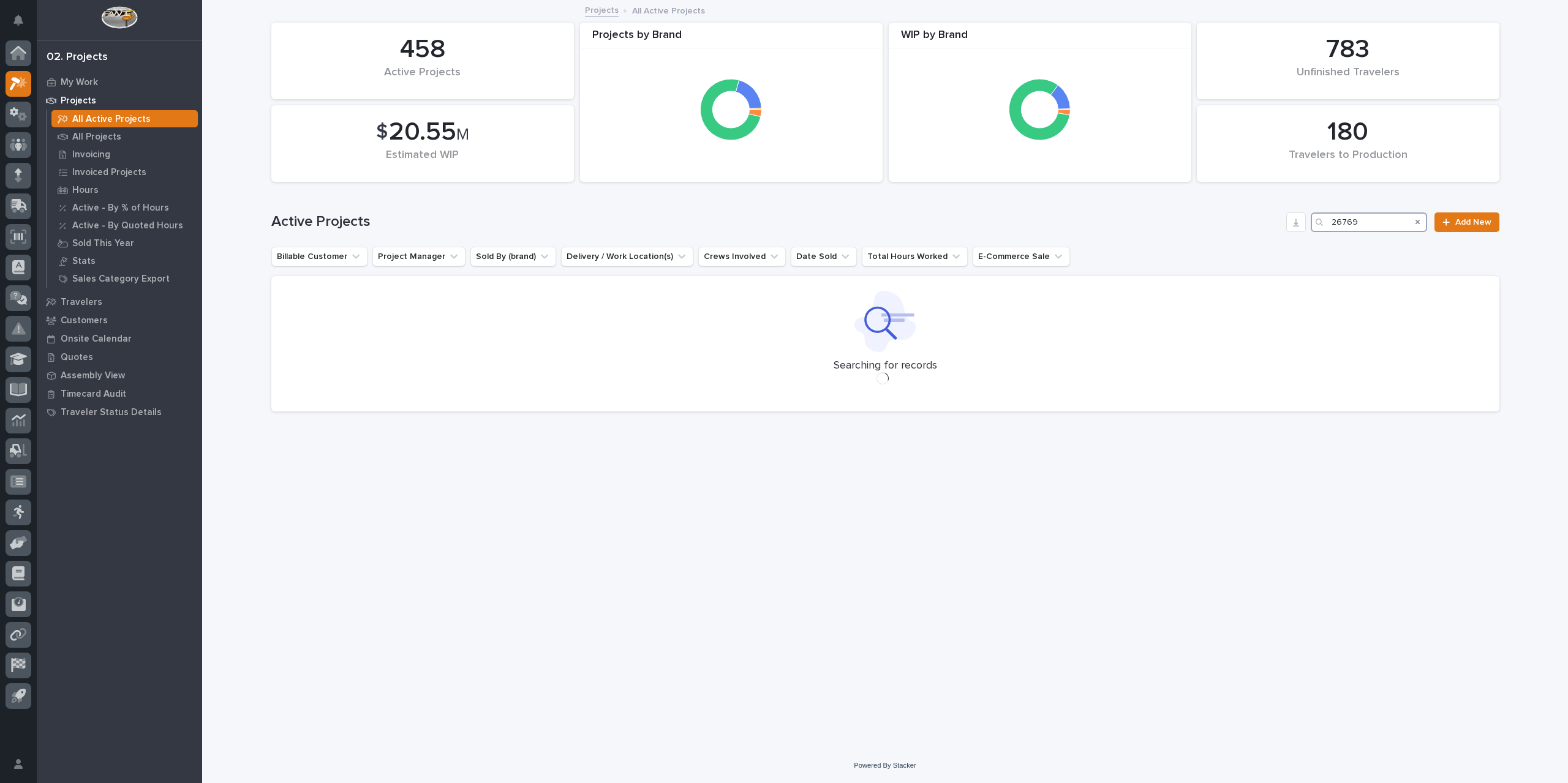
type input "26769"
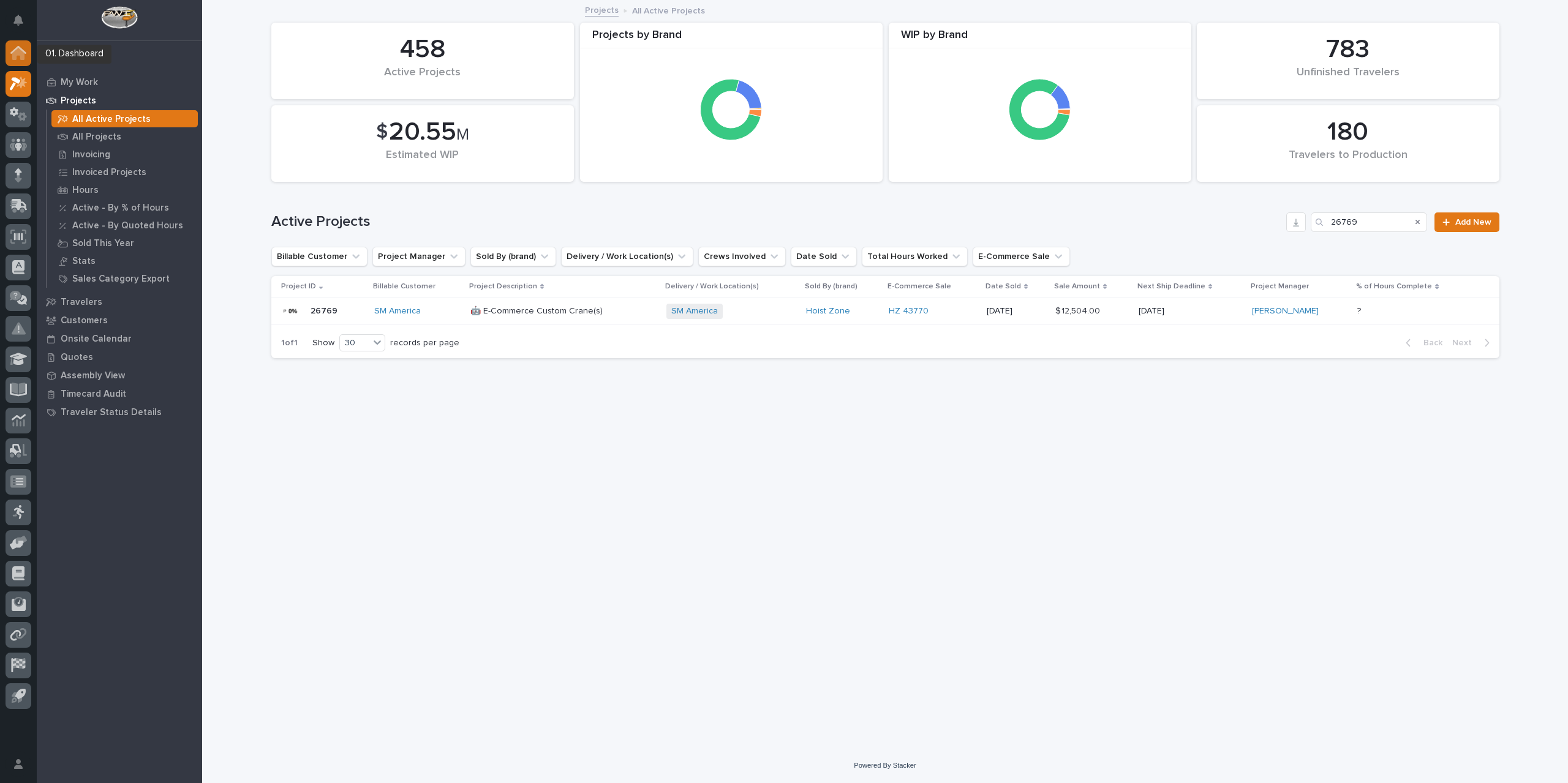
click at [15, 58] on icon at bounding box center [19, 54] width 13 height 13
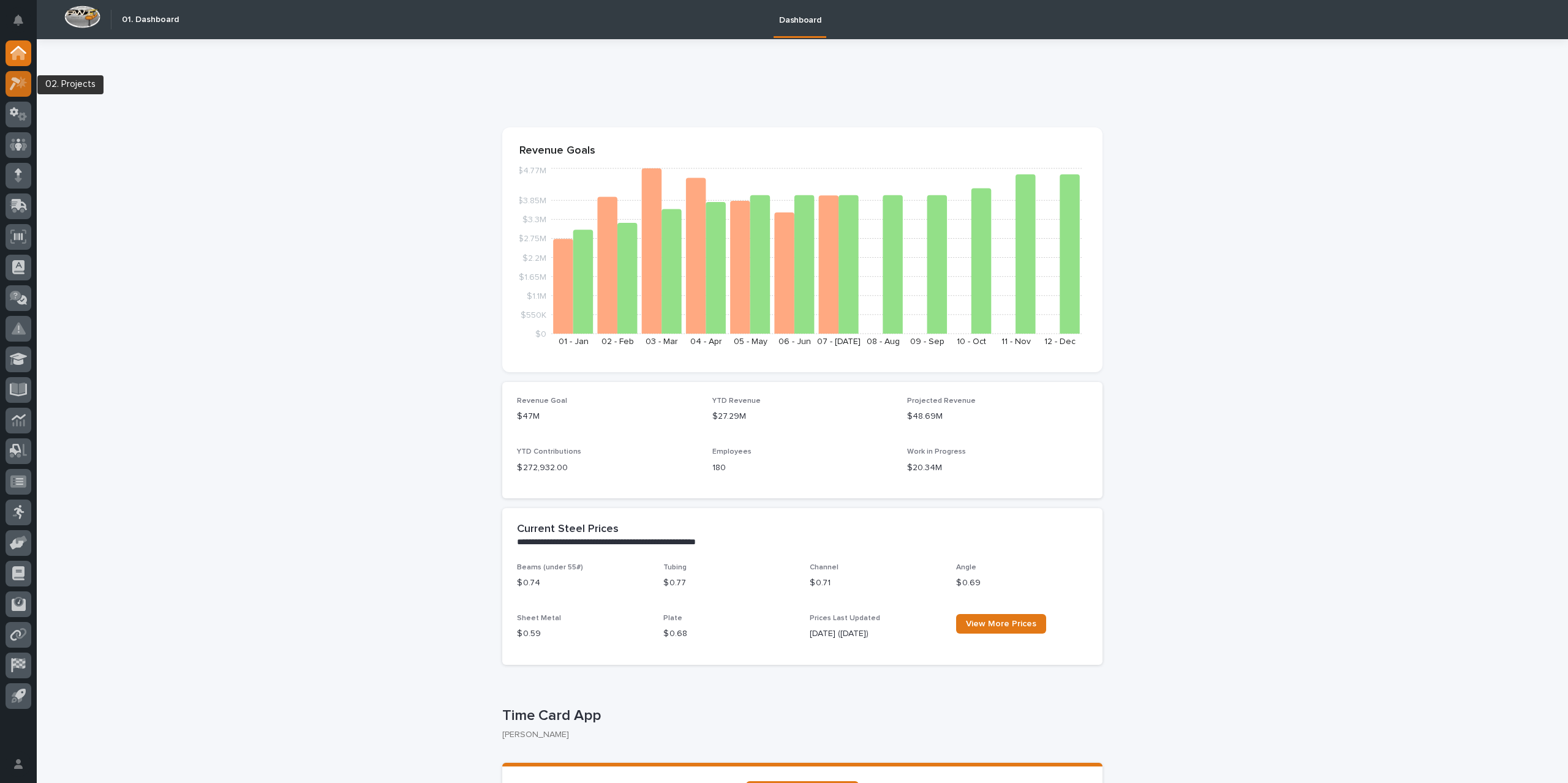
click at [22, 90] on icon at bounding box center [18, 83] width 18 height 14
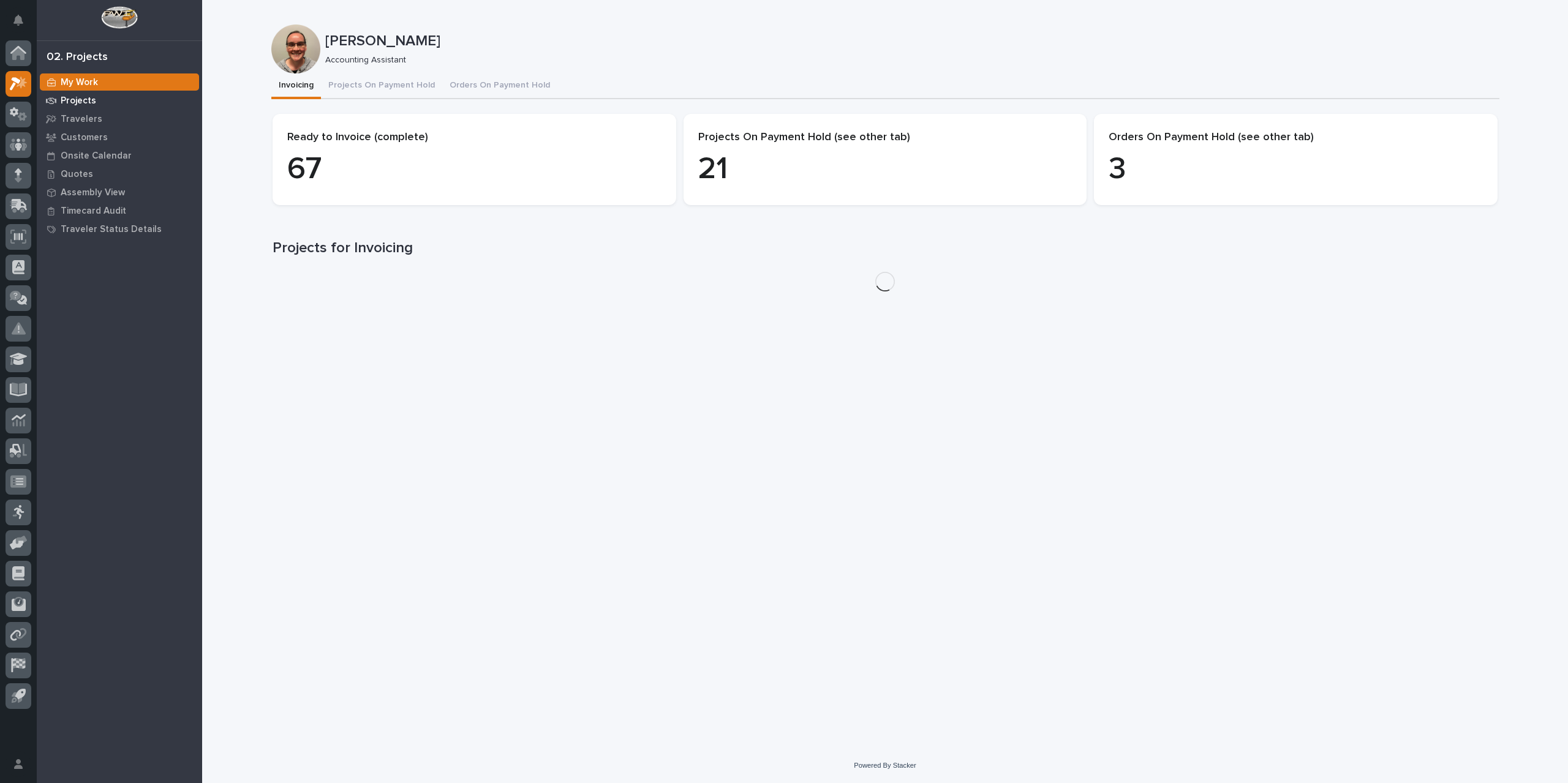
click at [113, 97] on div "Projects" at bounding box center [120, 100] width 160 height 17
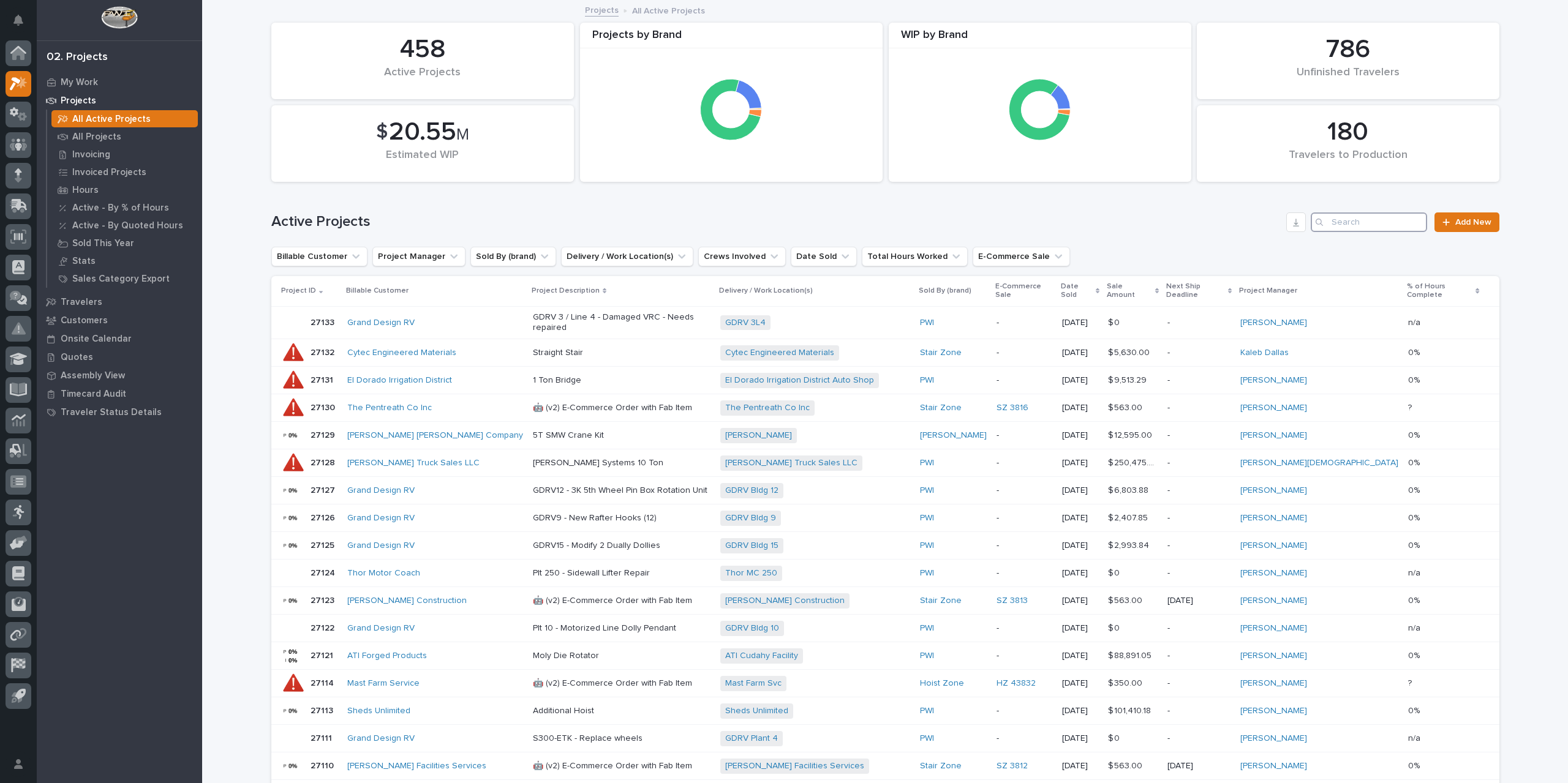
click at [1352, 226] on input "Search" at bounding box center [1369, 223] width 116 height 20
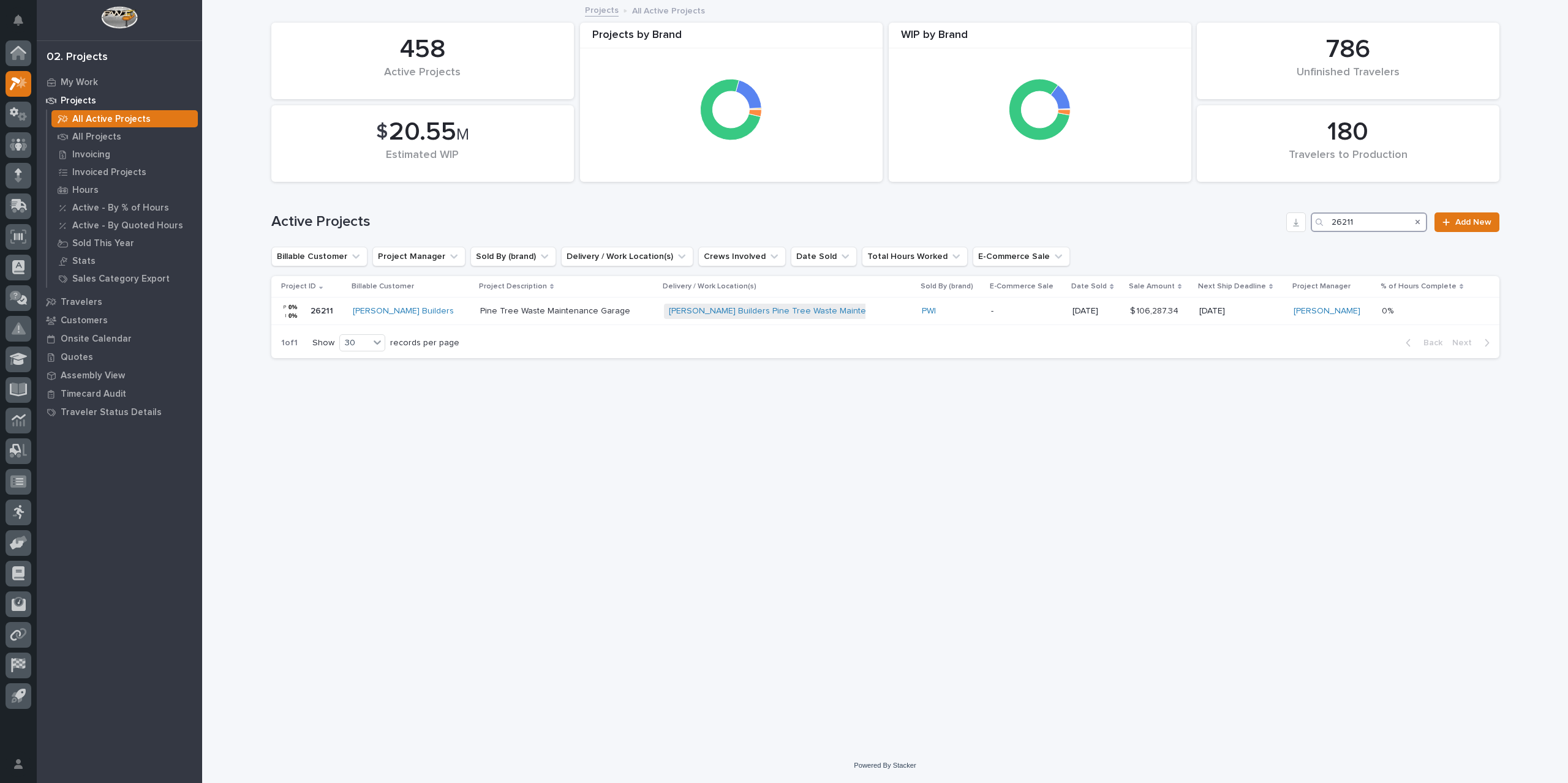
drag, startPoint x: 1362, startPoint y: 223, endPoint x: 1278, endPoint y: 227, distance: 84.1
click at [1278, 227] on div "Active Projects 26211 Add New" at bounding box center [886, 223] width 1228 height 20
drag, startPoint x: 1378, startPoint y: 221, endPoint x: 1329, endPoint y: 224, distance: 49.1
click at [1329, 224] on div "26841" at bounding box center [1369, 223] width 116 height 20
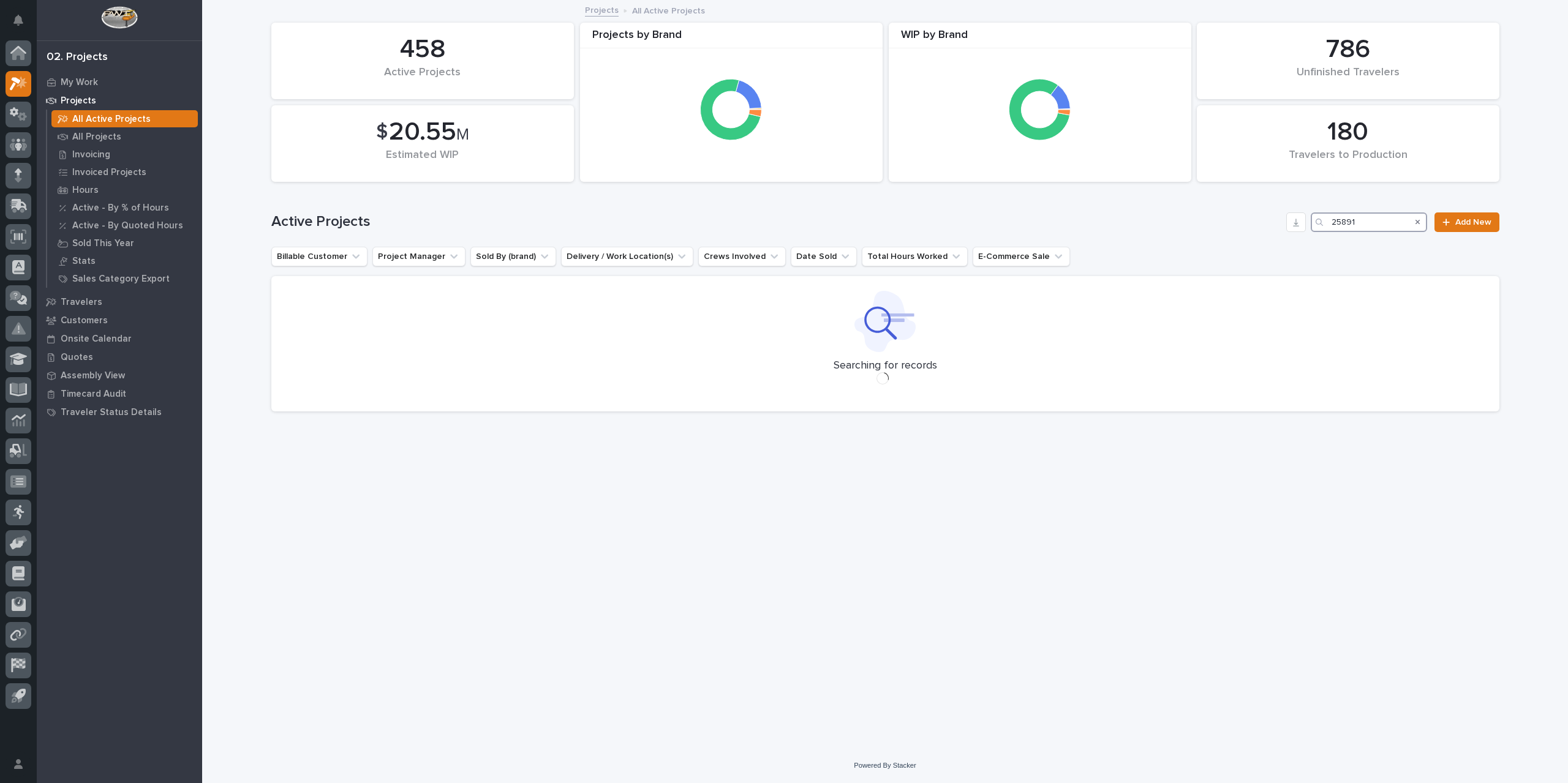
type input "25891"
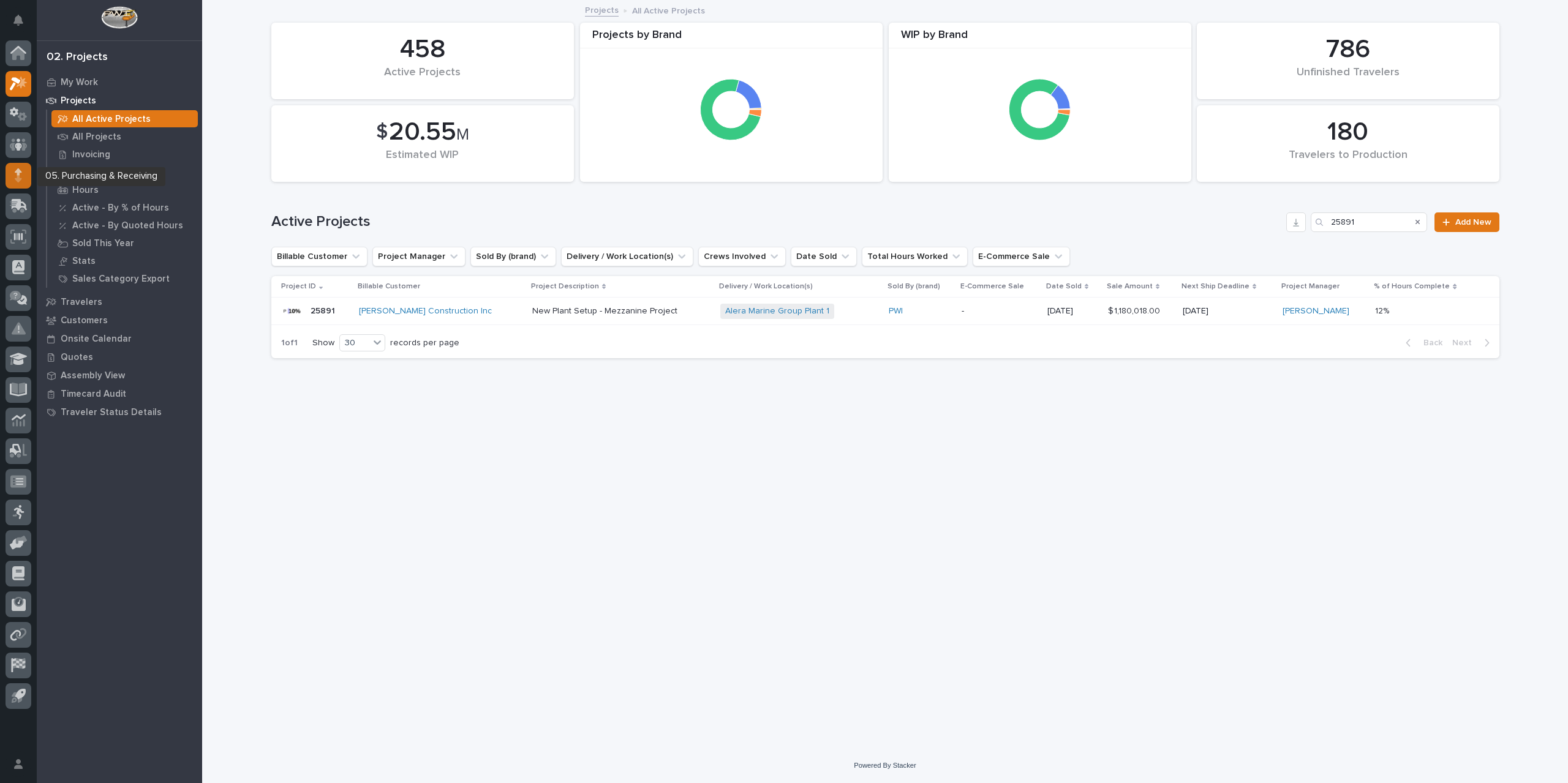
click at [15, 184] on div at bounding box center [18, 176] width 26 height 26
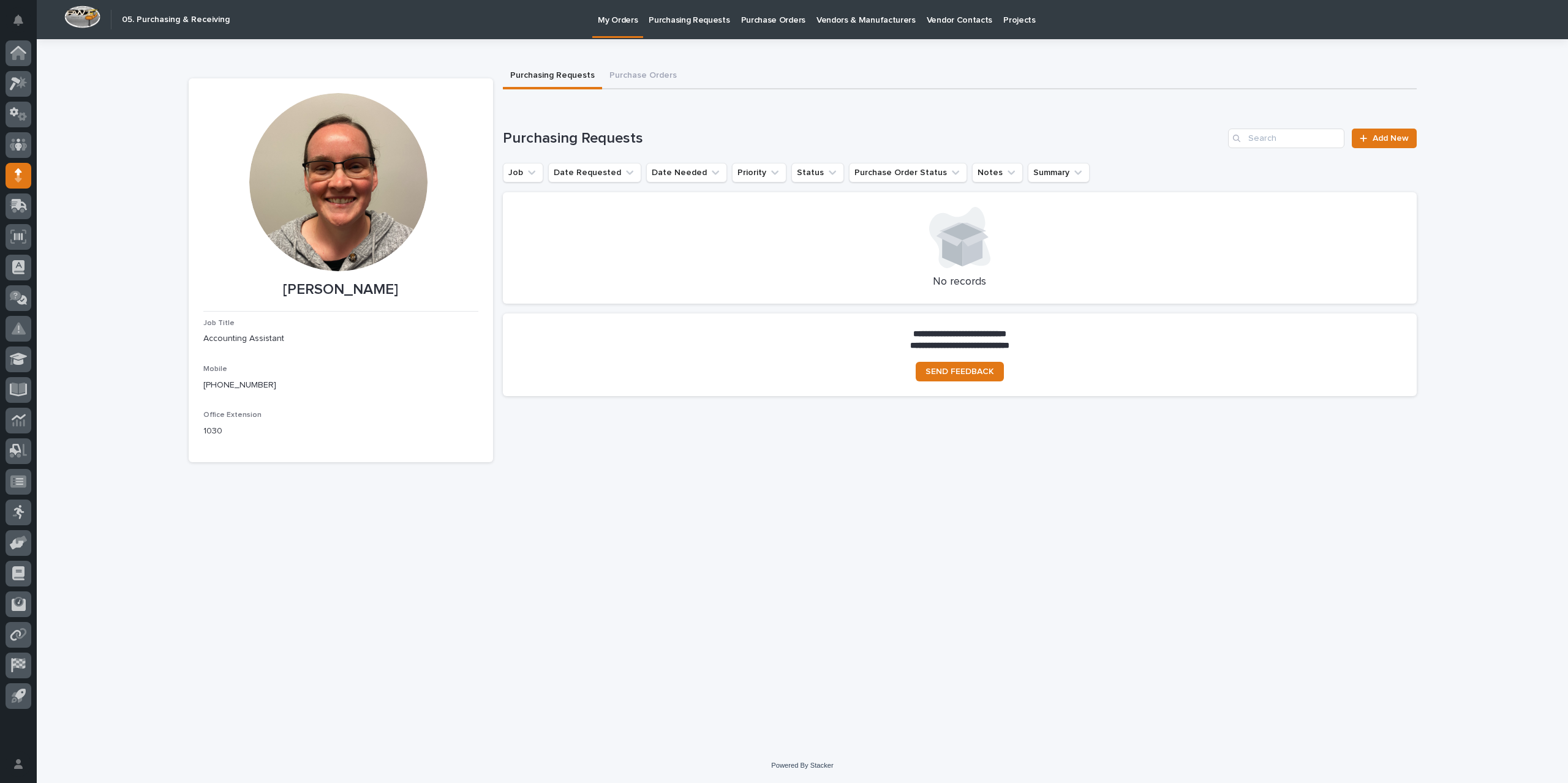
click at [761, 17] on p "Purchase Orders" at bounding box center [774, 13] width 64 height 26
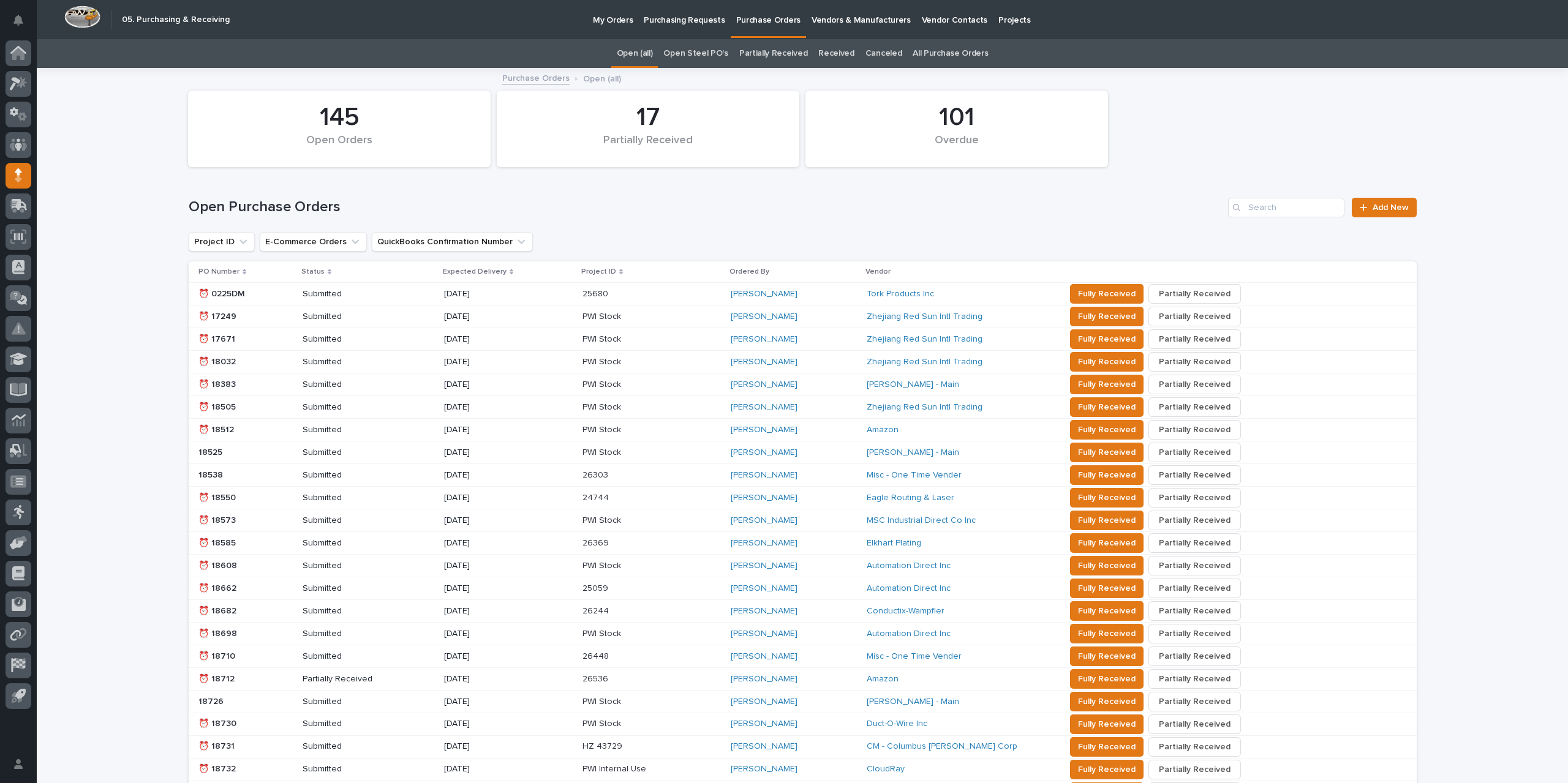
click at [944, 55] on link "All Purchase Orders" at bounding box center [951, 53] width 76 height 29
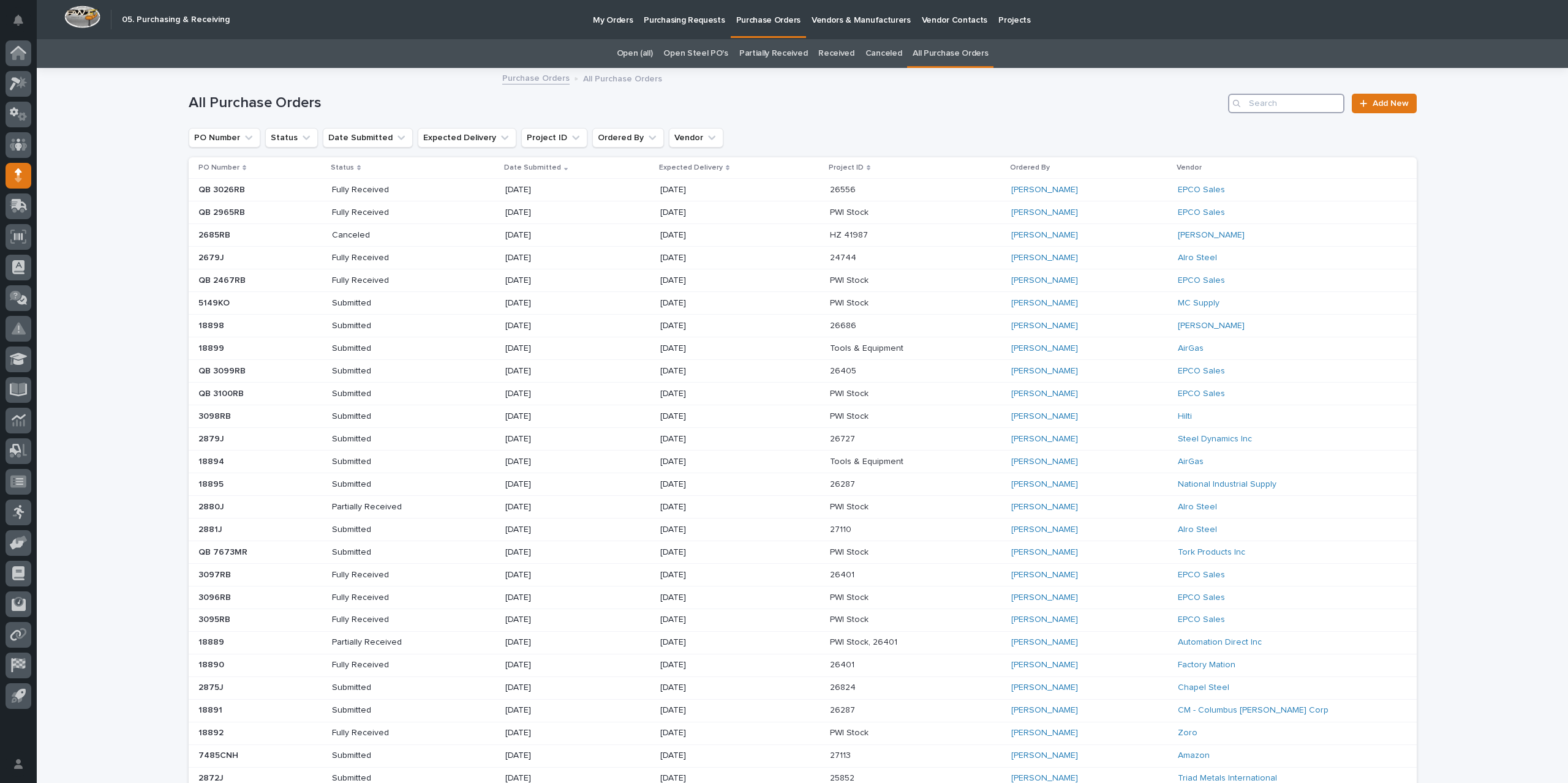
click at [1261, 98] on input "Search" at bounding box center [1287, 104] width 116 height 20
type input "2873"
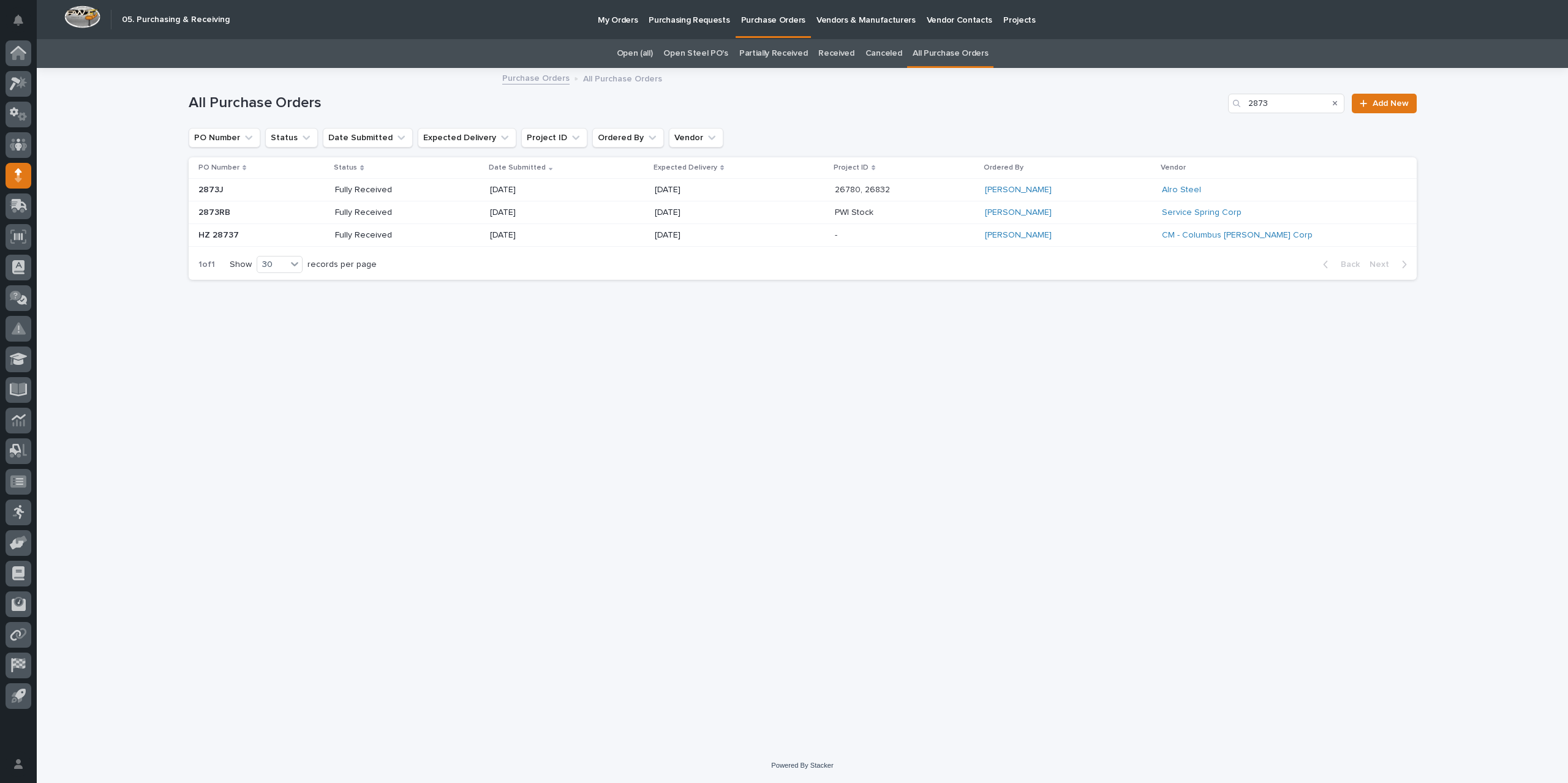
click at [758, 188] on div "[DATE]" at bounding box center [740, 190] width 170 height 20
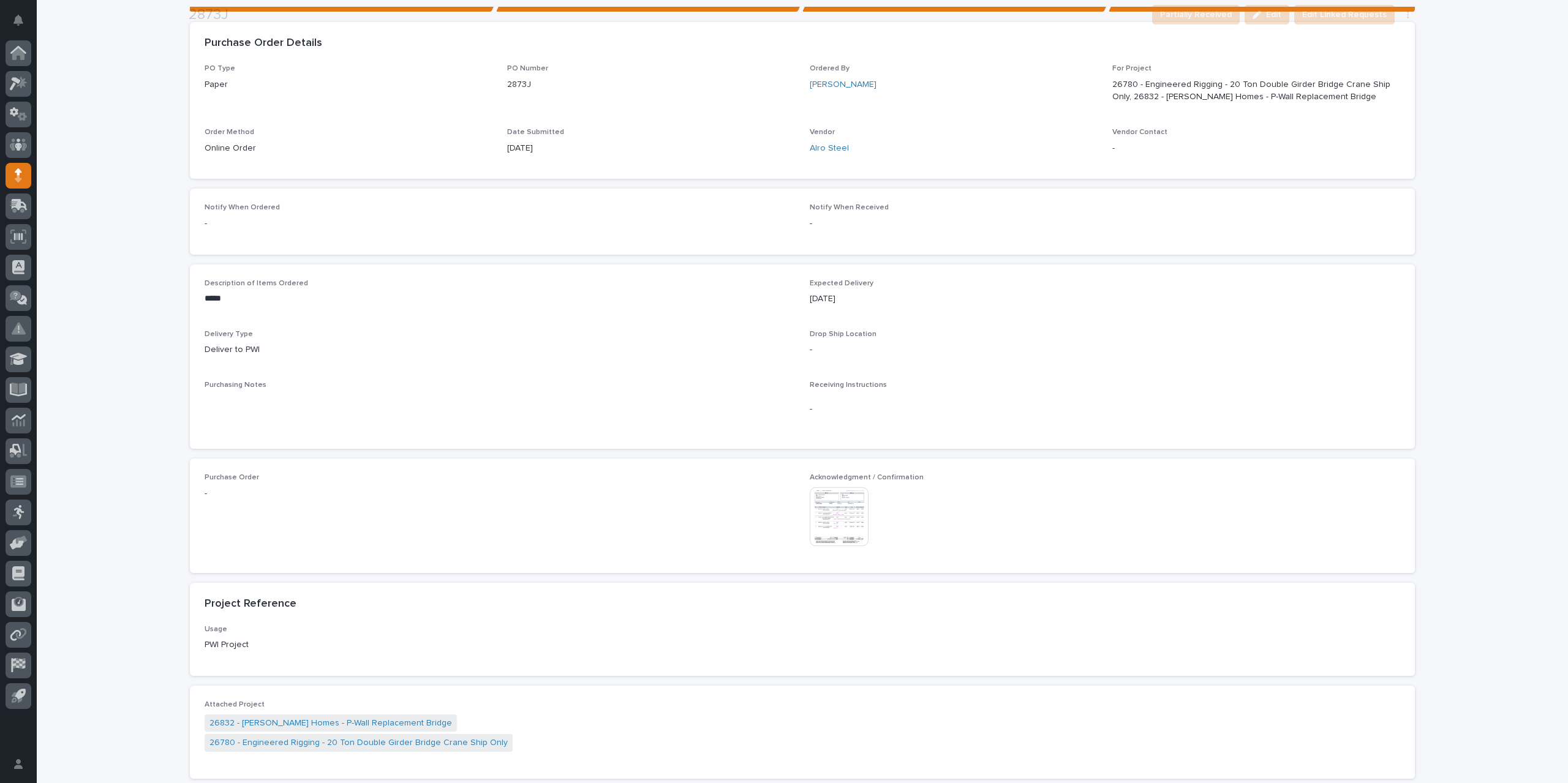
scroll to position [245, 0]
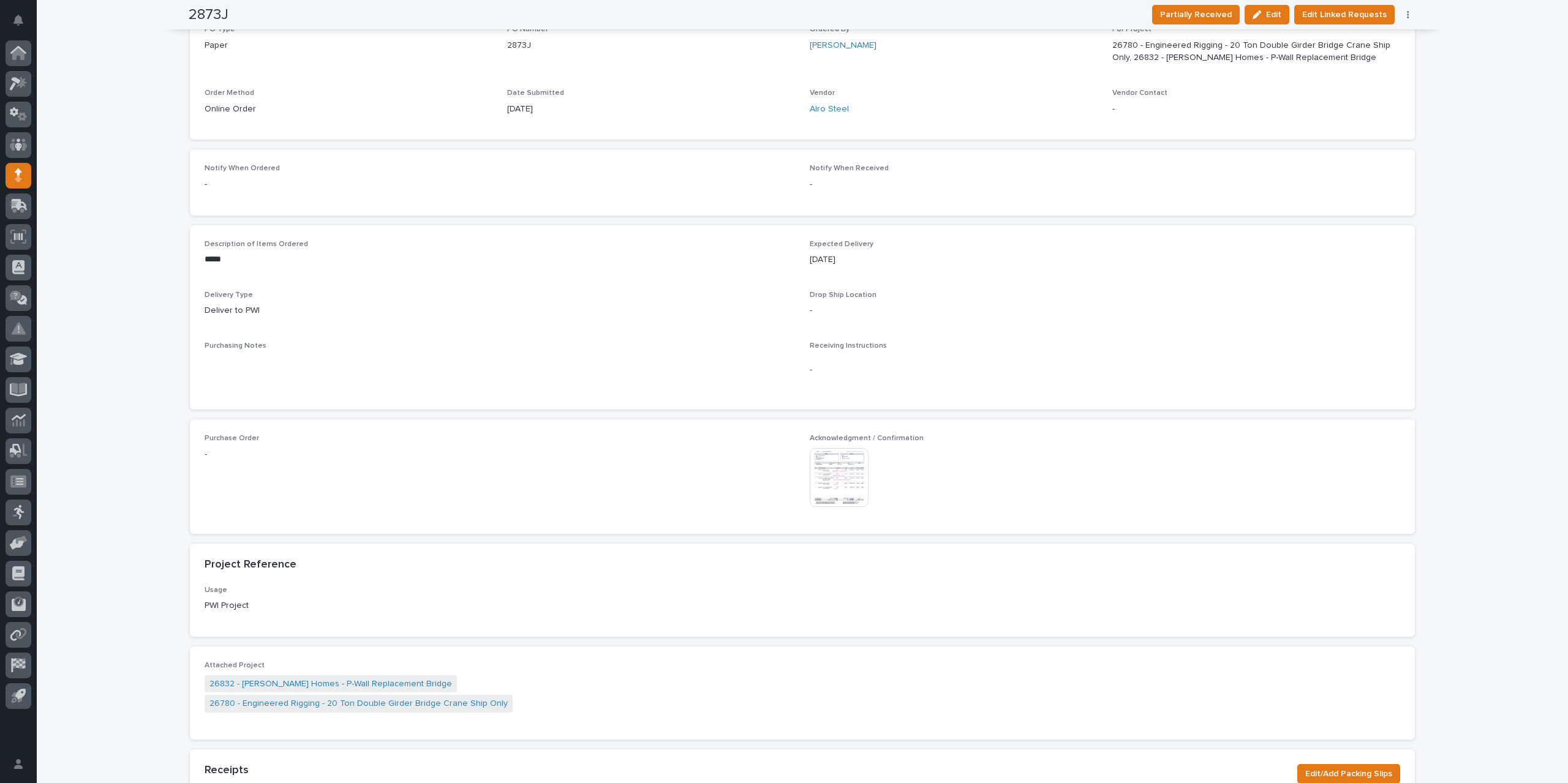
click at [840, 487] on img at bounding box center [839, 478] width 59 height 59
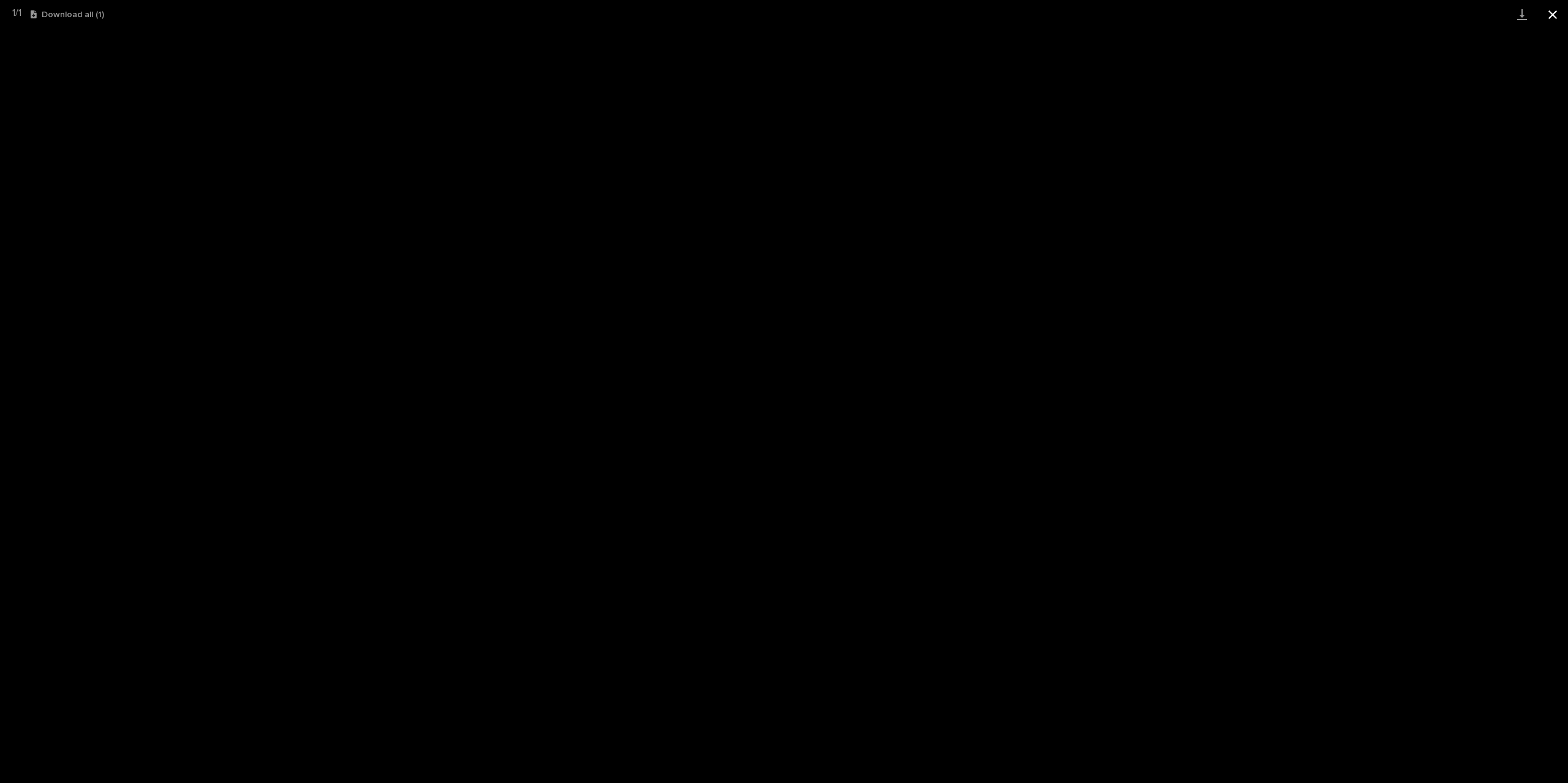
click at [1548, 14] on button "Close gallery" at bounding box center [1553, 14] width 31 height 29
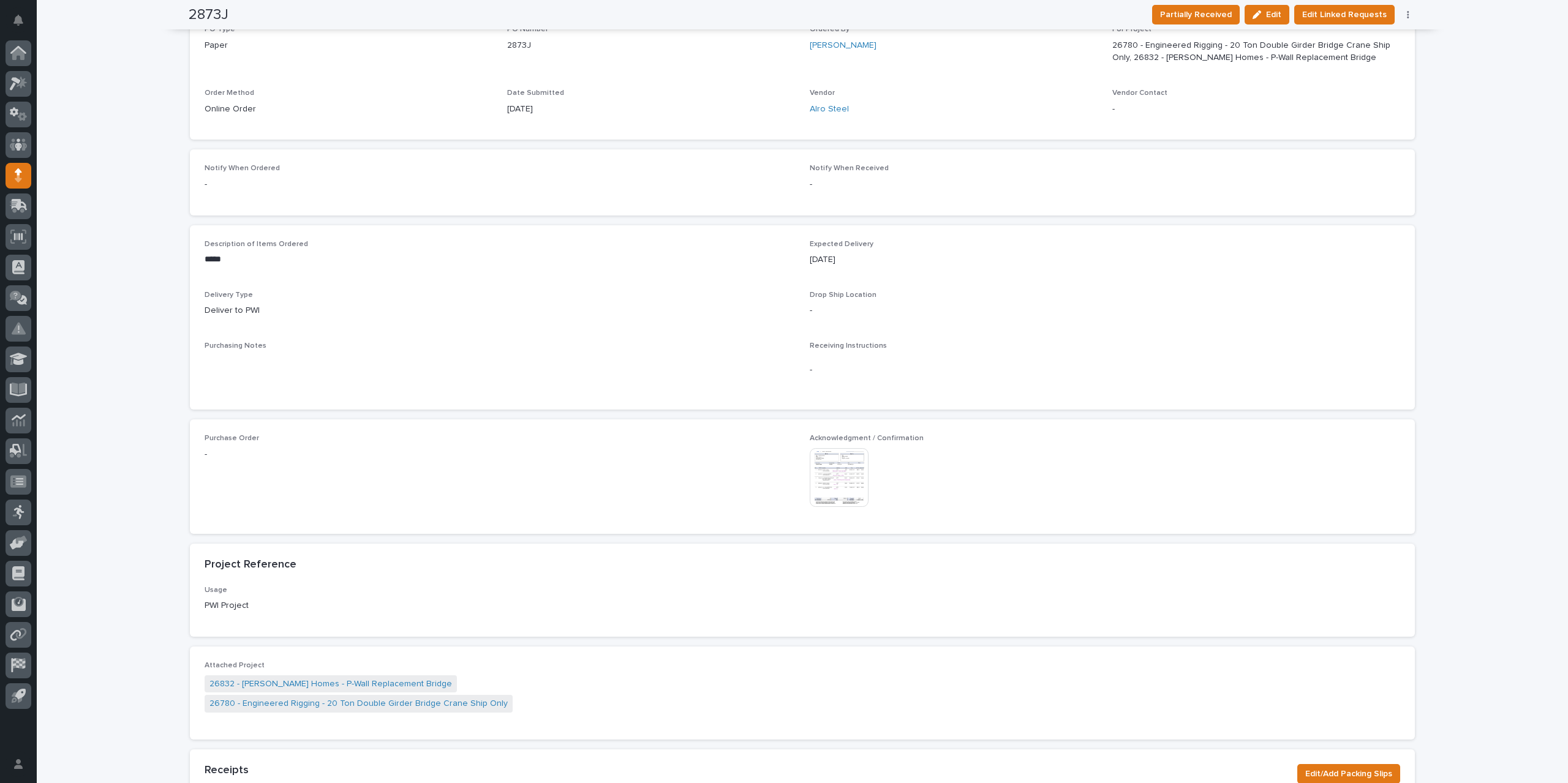
scroll to position [0, 0]
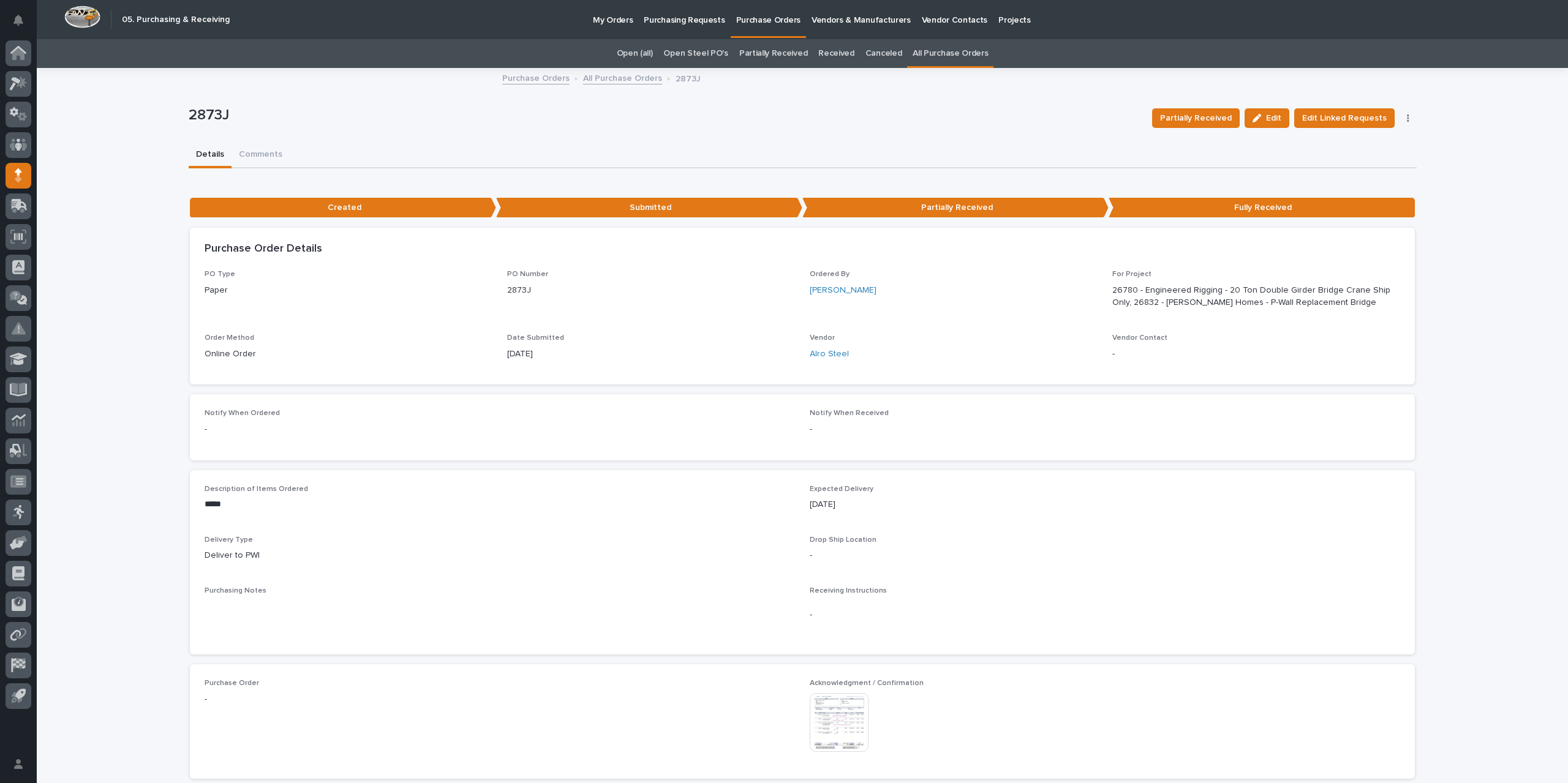
click at [599, 77] on link "All Purchase Orders" at bounding box center [622, 78] width 79 height 14
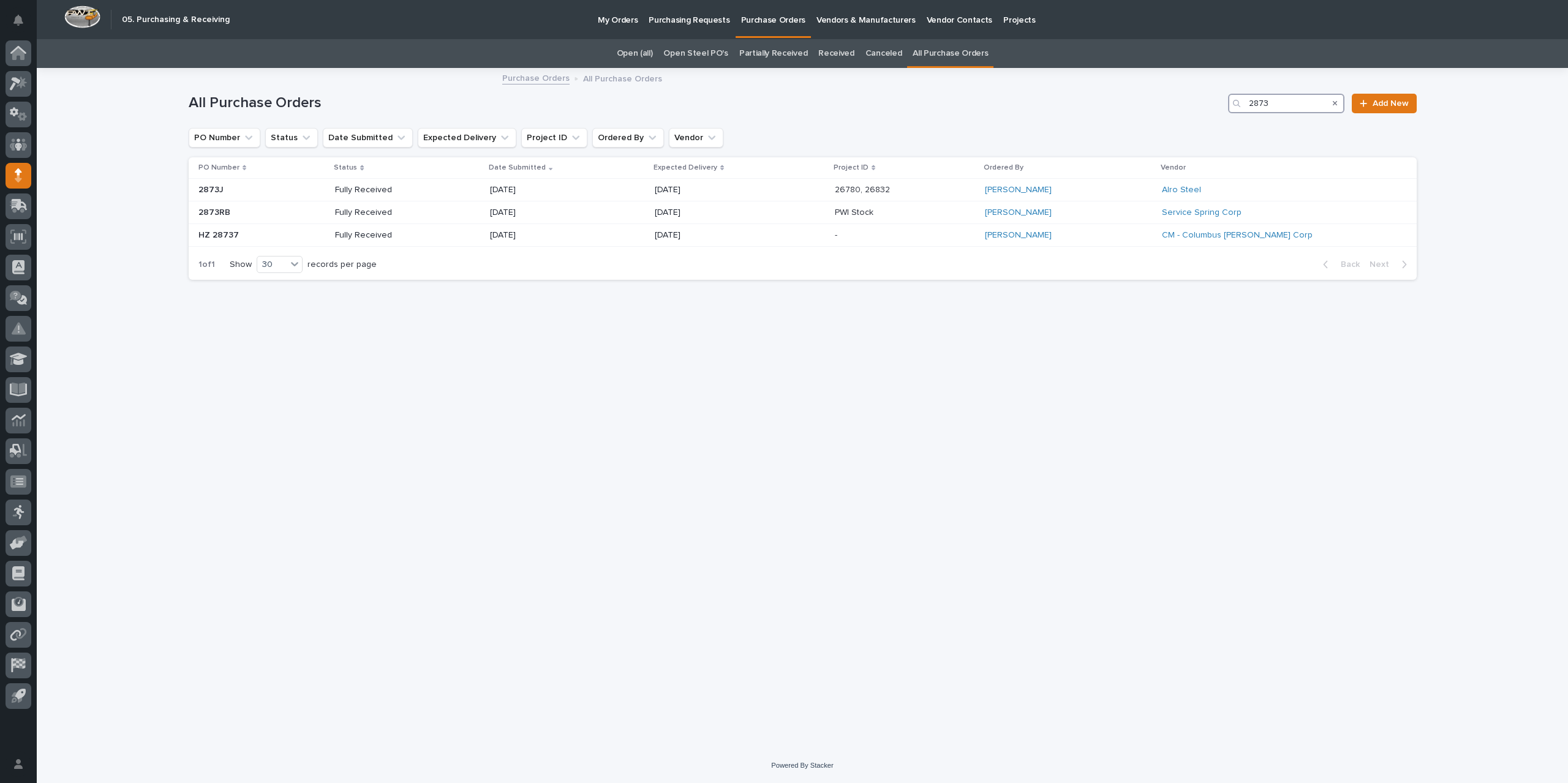
click at [1290, 102] on input "2873" at bounding box center [1287, 104] width 116 height 20
type input "2876"
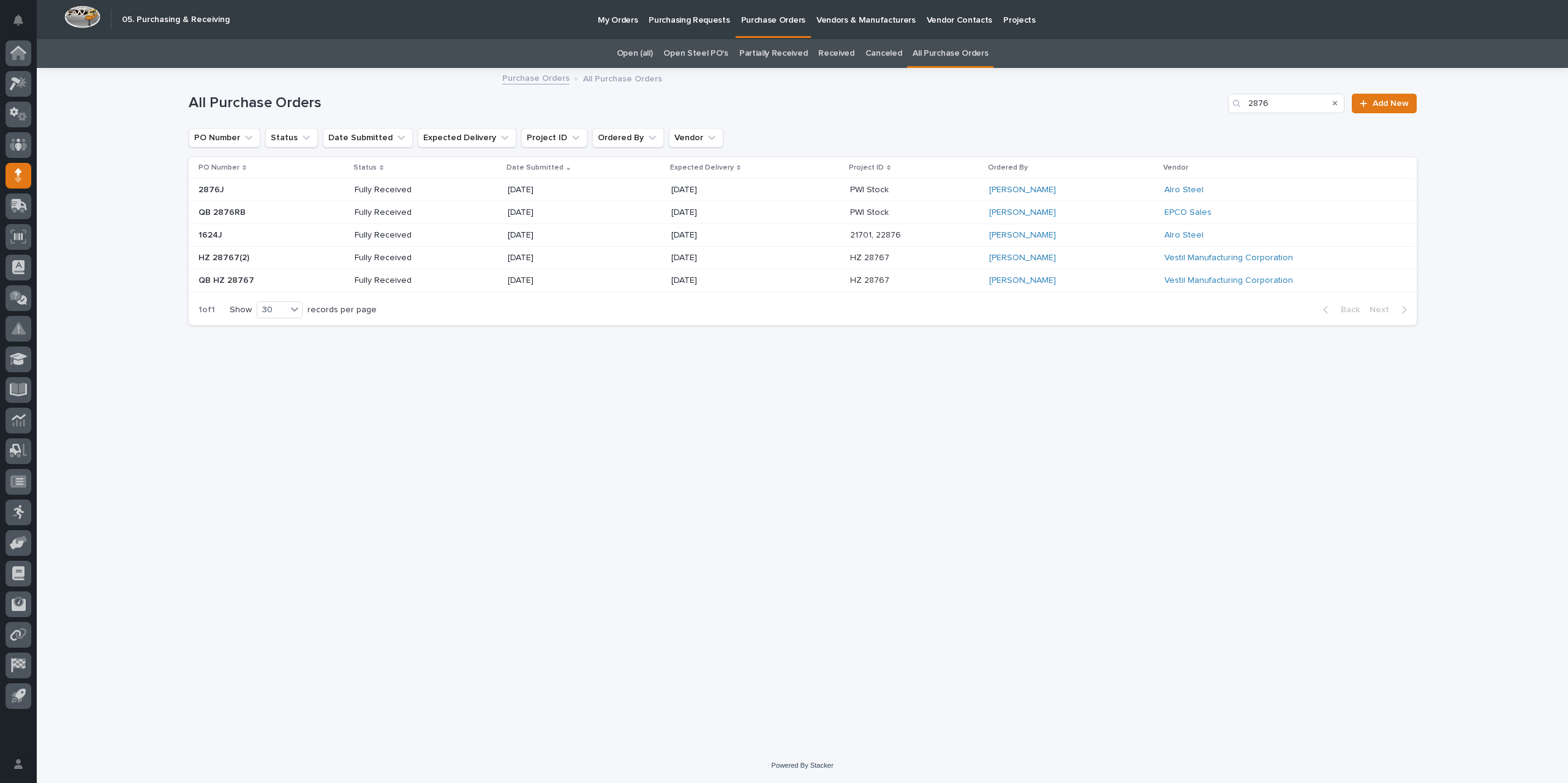
click at [621, 191] on div "[DATE]" at bounding box center [584, 190] width 154 height 20
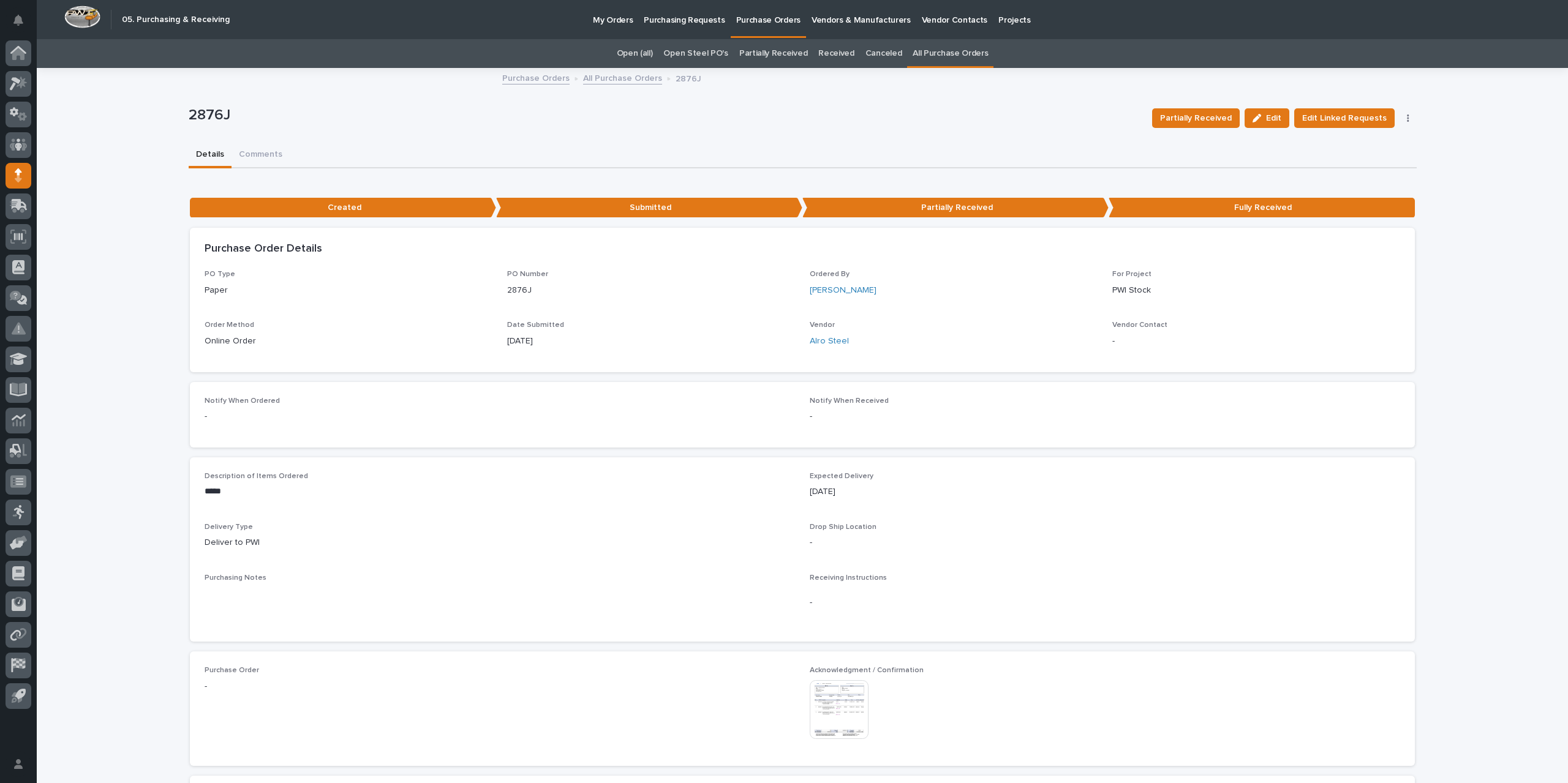
click at [836, 712] on img at bounding box center [839, 710] width 59 height 59
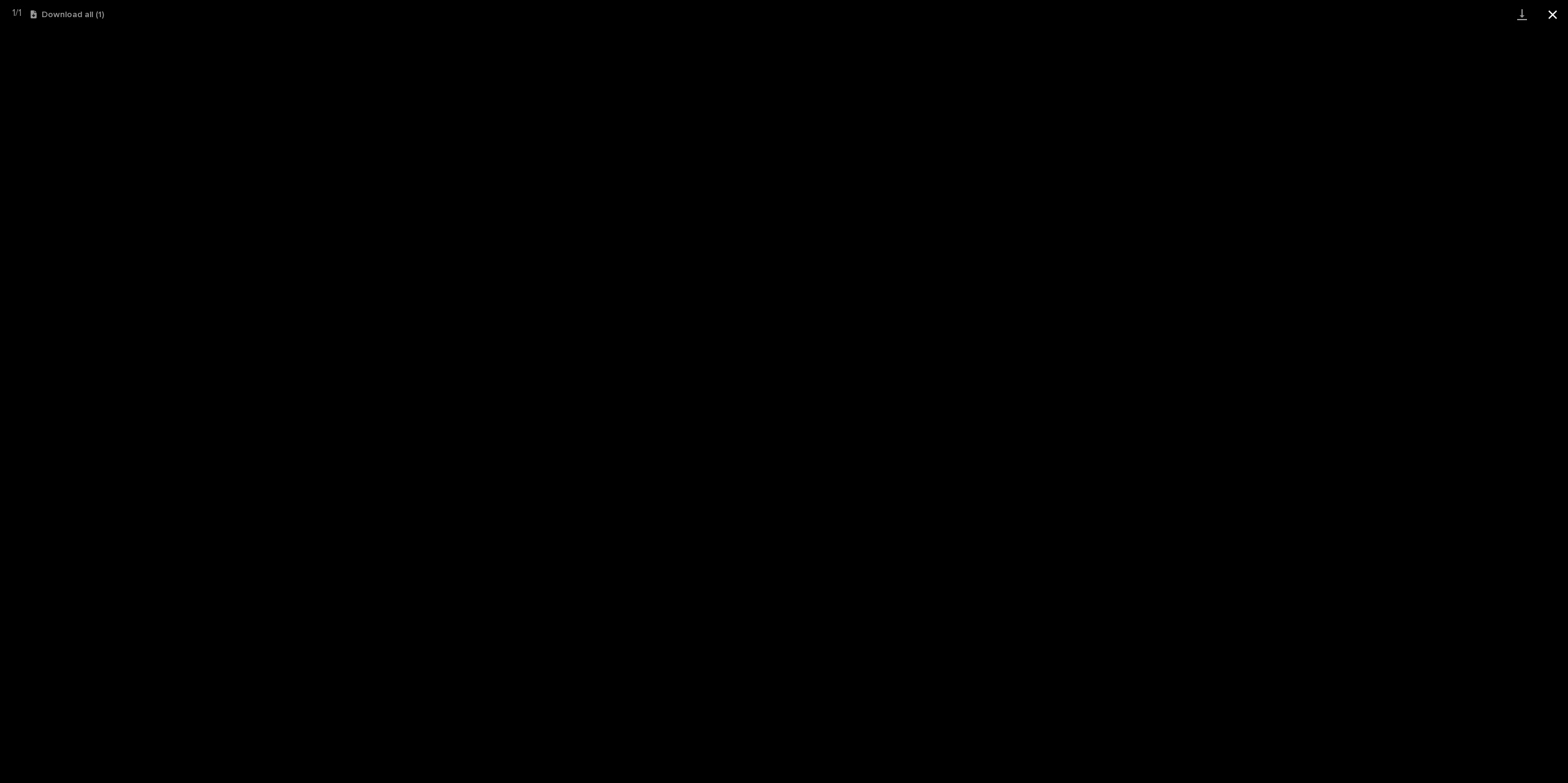
click at [1552, 14] on button "Close gallery" at bounding box center [1553, 14] width 31 height 29
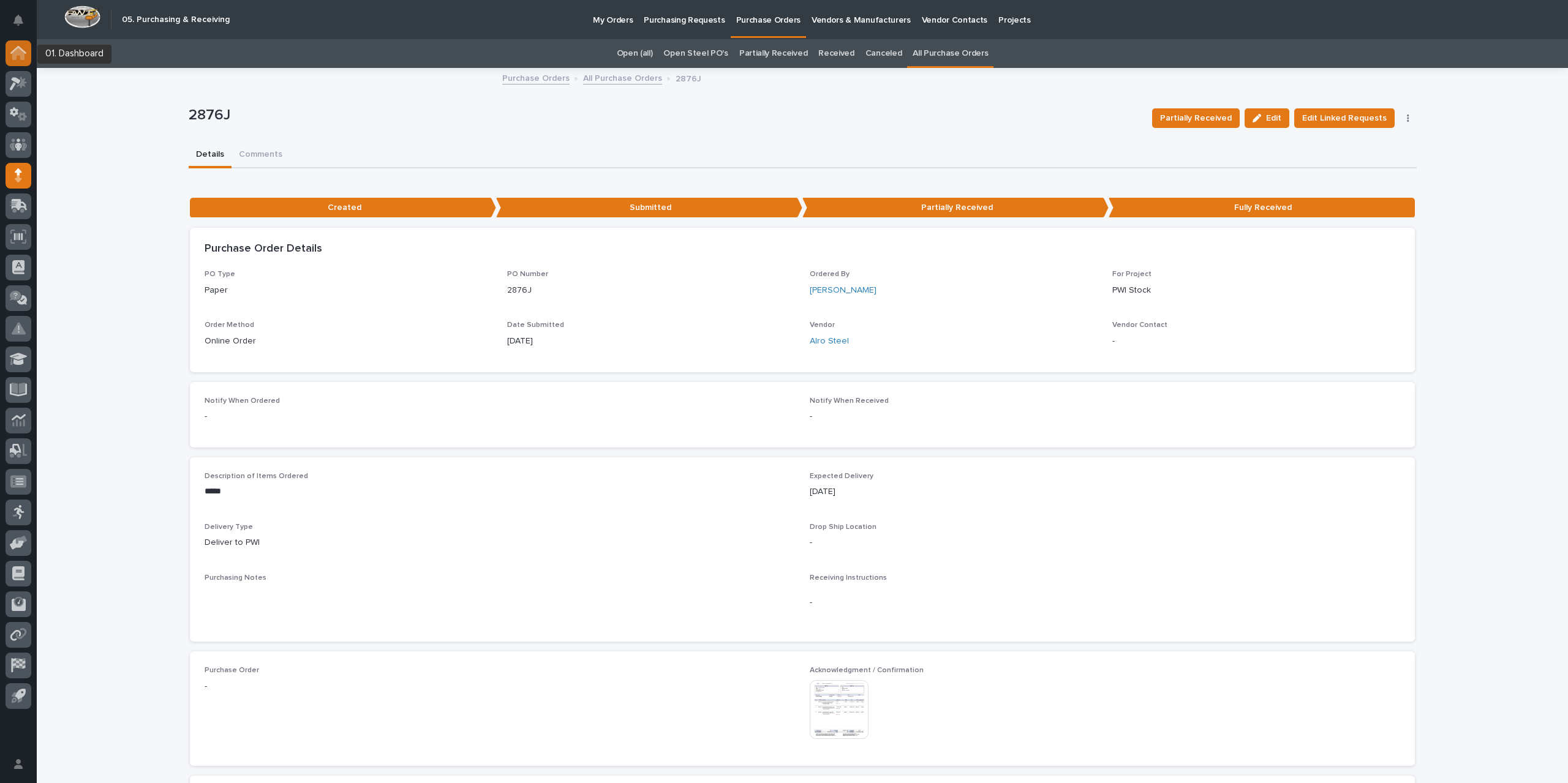
click at [18, 52] on icon at bounding box center [19, 54] width 13 height 13
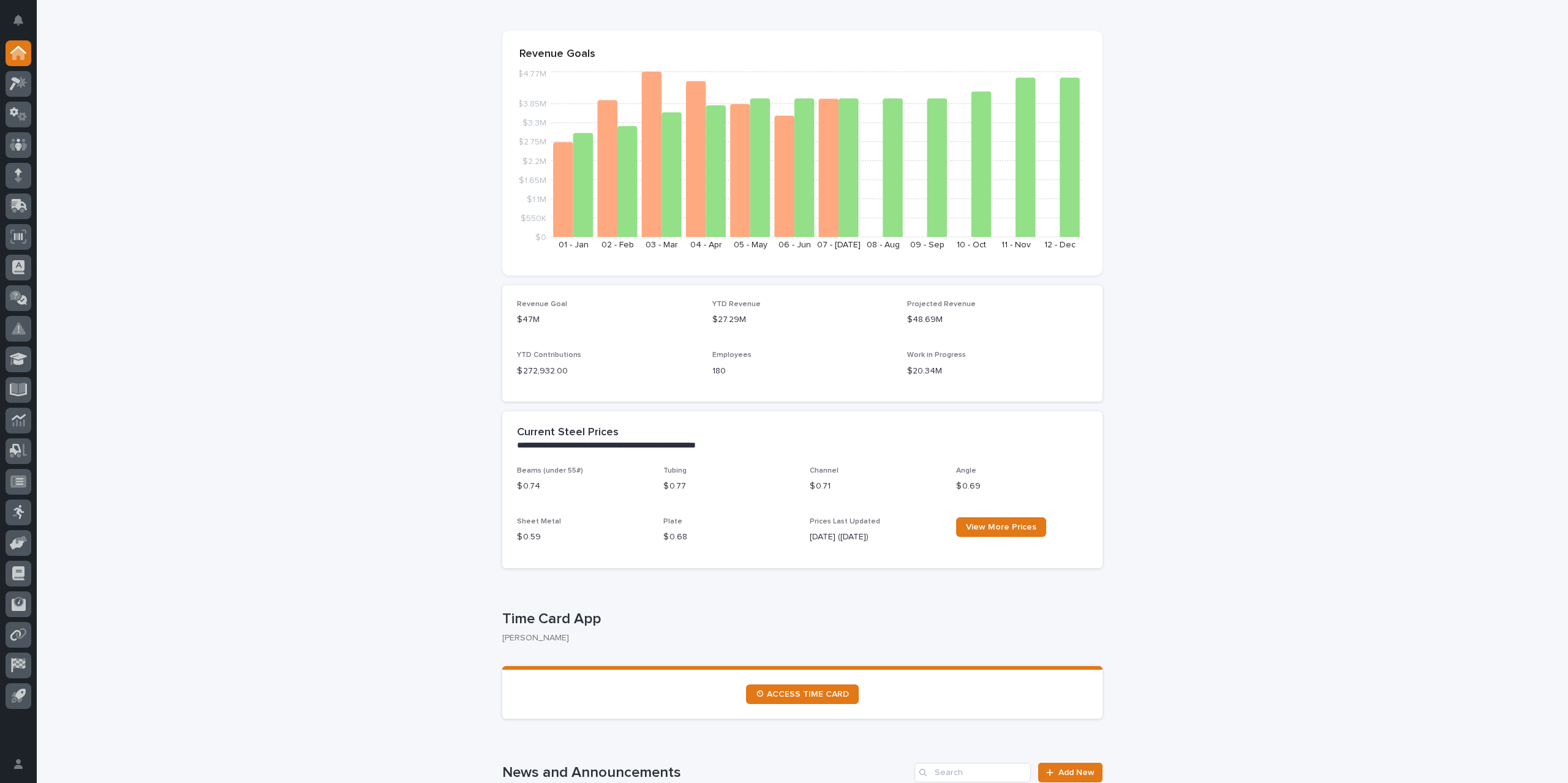
scroll to position [306, 0]
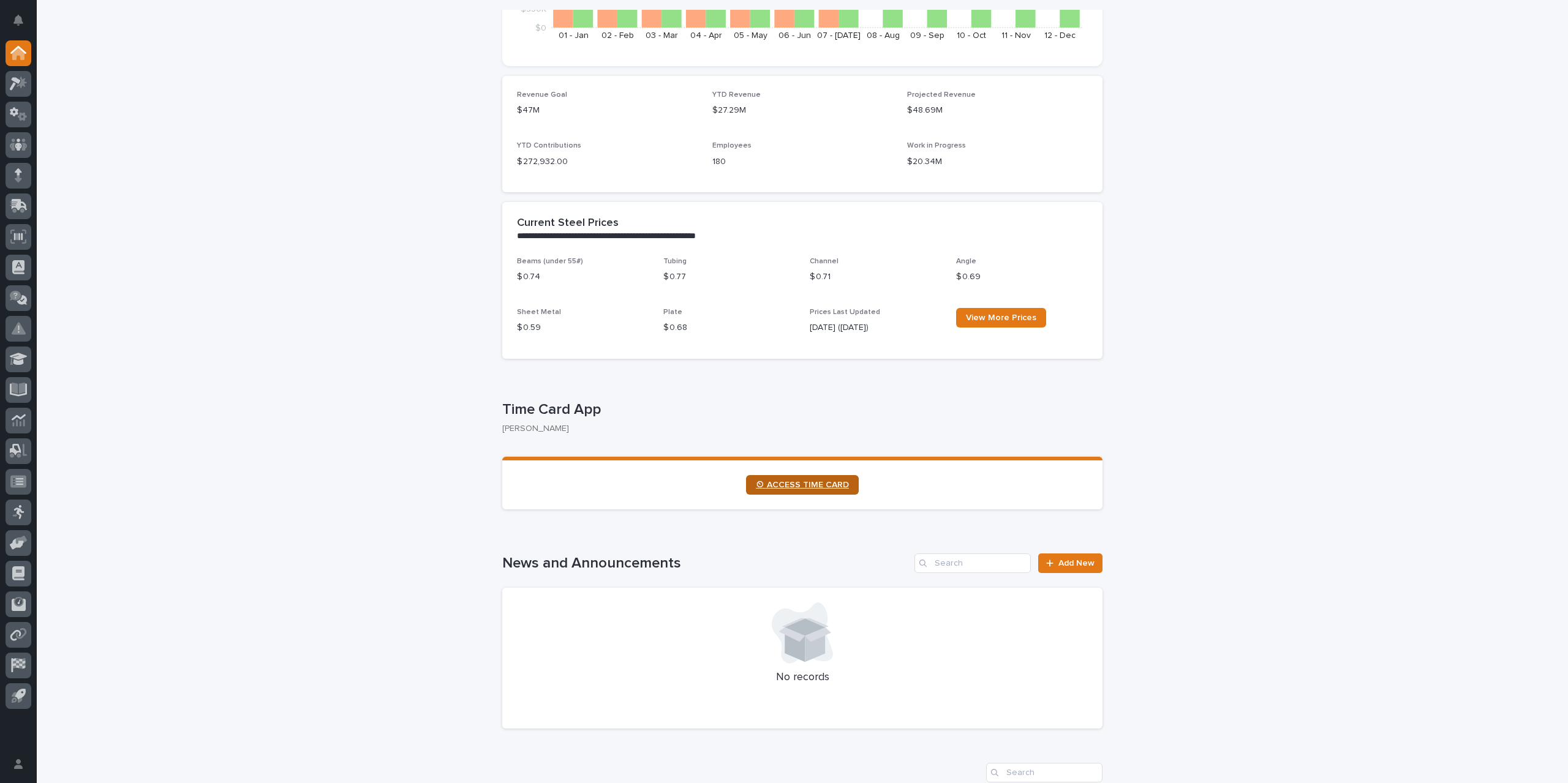
click at [785, 487] on span "⏲ ACCESS TIME CARD" at bounding box center [802, 485] width 93 height 8
click at [798, 492] on link "⏲ ACCESS TIME CARD" at bounding box center [802, 485] width 113 height 20
click at [22, 181] on div at bounding box center [18, 176] width 26 height 26
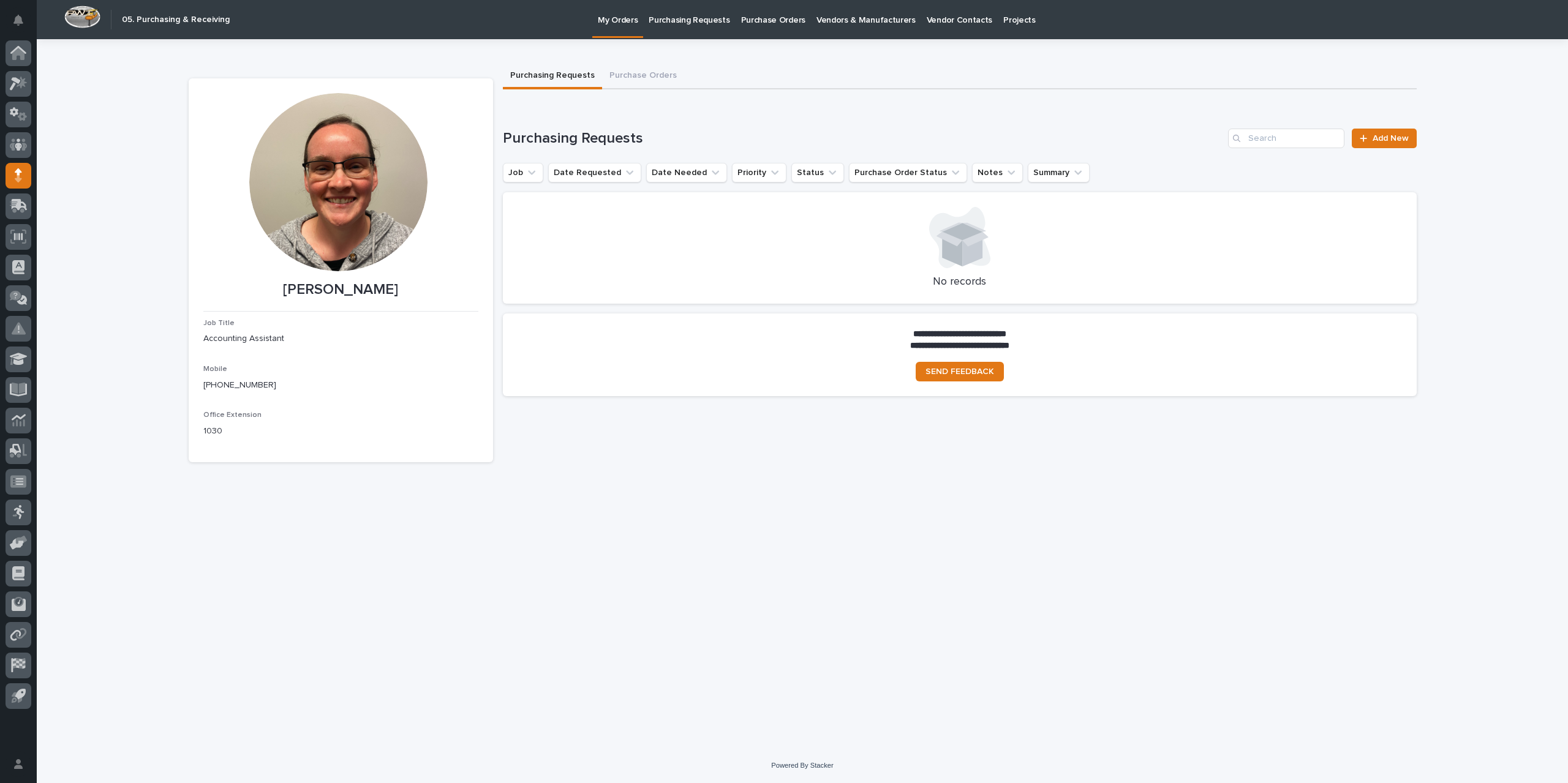
click at [748, 22] on p "Purchase Orders" at bounding box center [774, 13] width 64 height 26
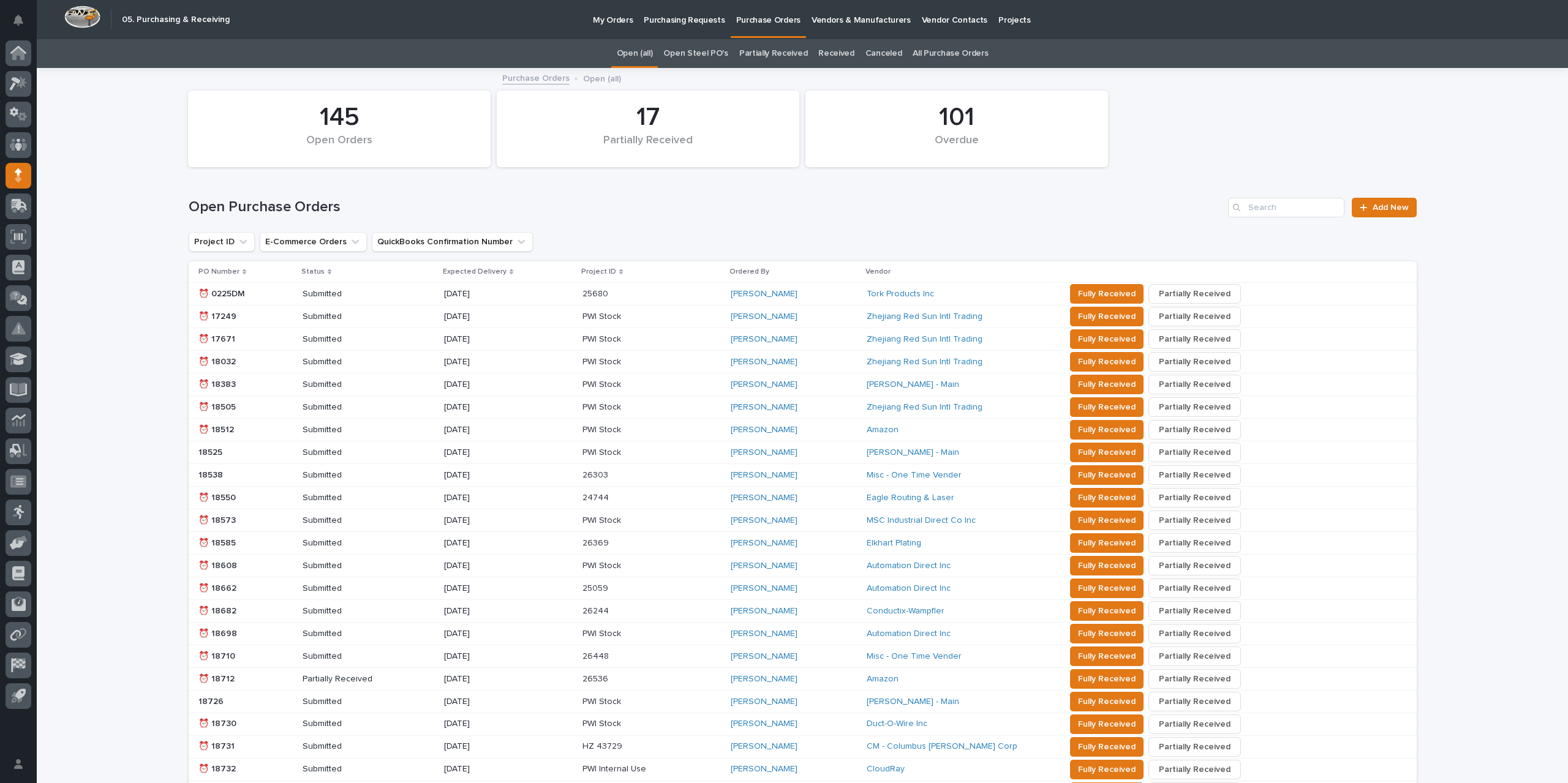
click at [916, 52] on link "All Purchase Orders" at bounding box center [951, 53] width 76 height 29
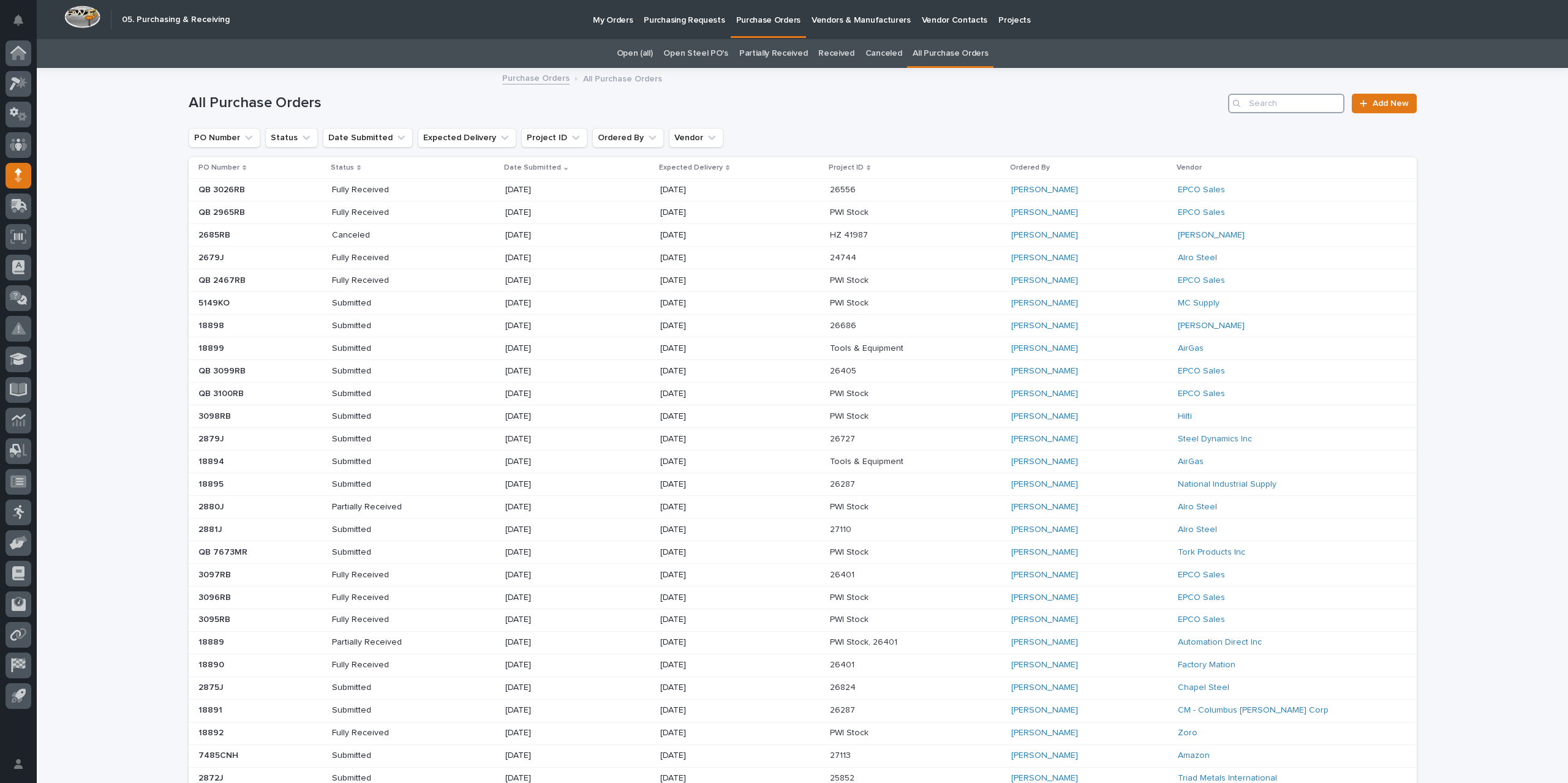
click at [1273, 101] on input "Search" at bounding box center [1287, 104] width 116 height 20
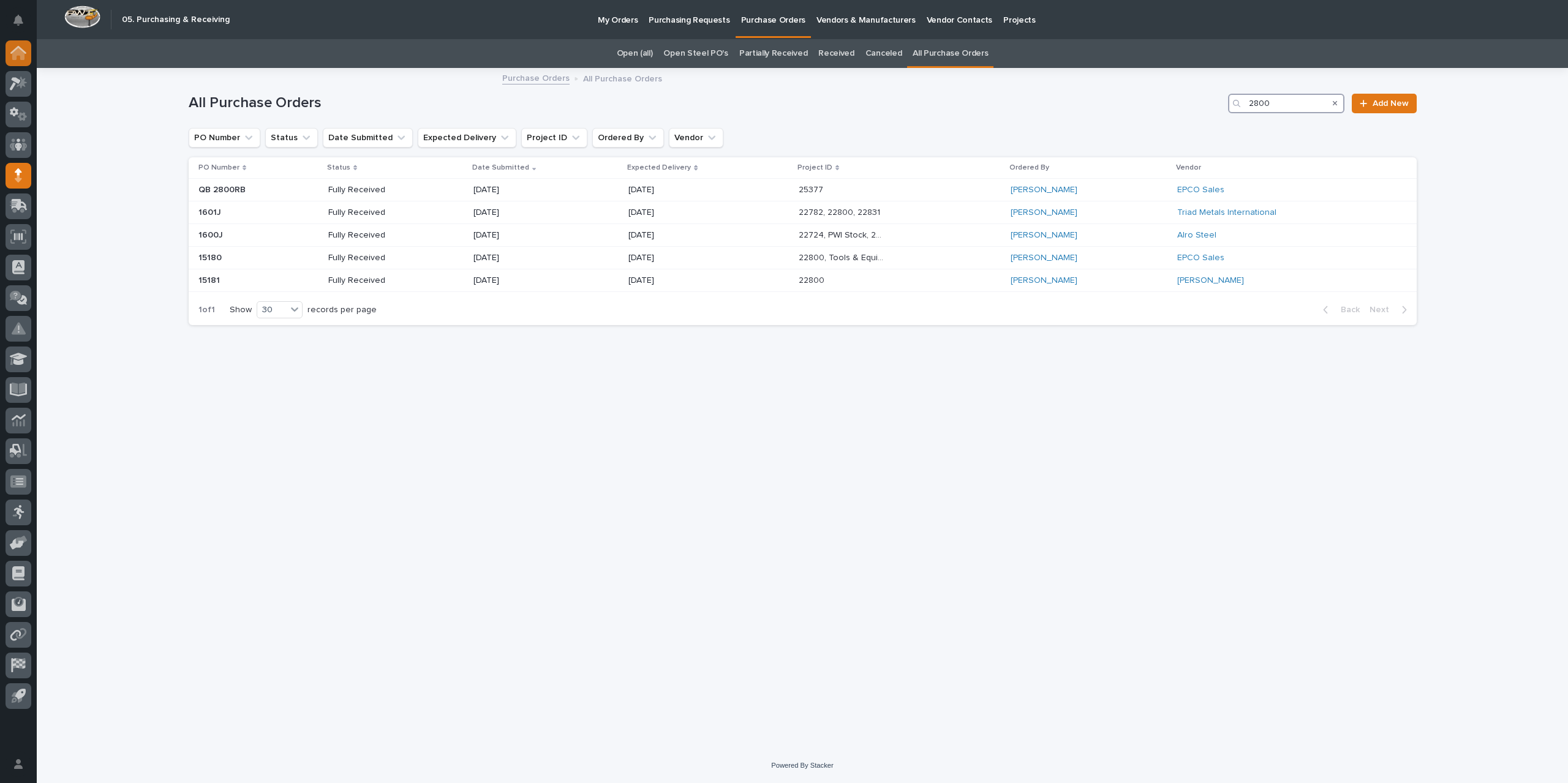
type input "2800"
